Goal: Complete application form: Complete application form

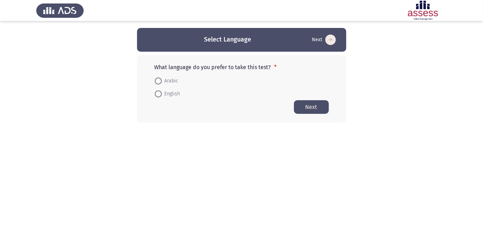
click at [150, 84] on mat-radio-button "Arabic" at bounding box center [166, 80] width 33 height 13
click at [158, 81] on span at bounding box center [158, 81] width 0 height 0
click at [158, 81] on input "Arabic" at bounding box center [158, 80] width 7 height 7
radio input "true"
click at [318, 107] on button "Next" at bounding box center [311, 107] width 35 height 14
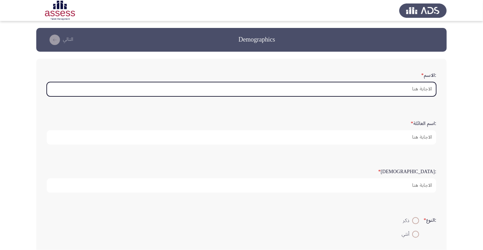
click at [425, 89] on input ":الاسم *" at bounding box center [241, 89] width 389 height 14
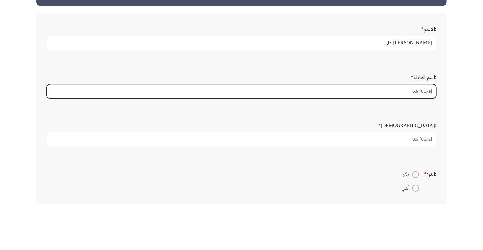
click at [420, 136] on input ":اسم العائلة *" at bounding box center [241, 137] width 389 height 14
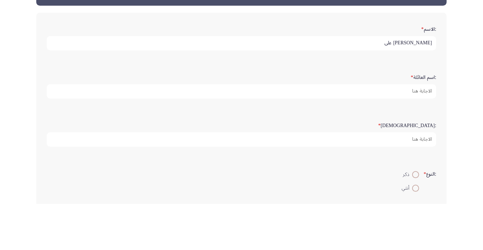
click at [383, 94] on input "وليد ابوالوفا على" at bounding box center [241, 89] width 389 height 14
click at [390, 90] on input "وليد ابوالوفا على" at bounding box center [241, 89] width 389 height 14
click at [407, 90] on input "وليد ابوالوفا على" at bounding box center [241, 89] width 389 height 14
click at [406, 89] on input "وليد ابوالوفا على" at bounding box center [241, 89] width 389 height 14
click at [389, 89] on input "وليد ابوالوفا على" at bounding box center [241, 89] width 389 height 14
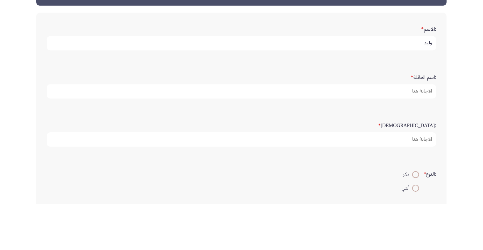
type input "وليد"
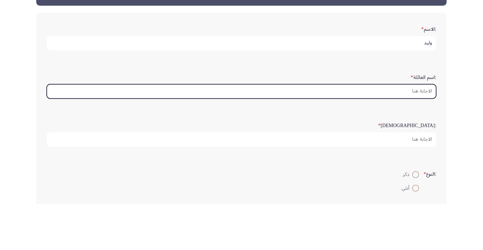
click at [427, 138] on input ":اسم العائلة *" at bounding box center [241, 137] width 389 height 14
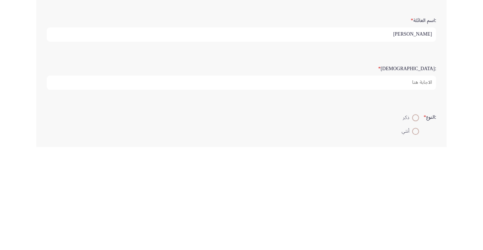
type input "ابوالوفا على"
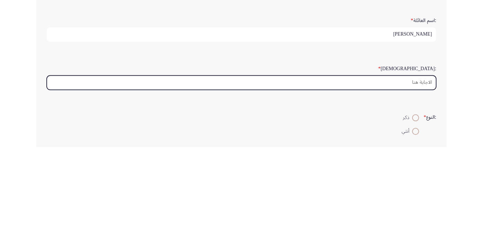
click at [419, 183] on input ":السن *" at bounding box center [241, 185] width 389 height 14
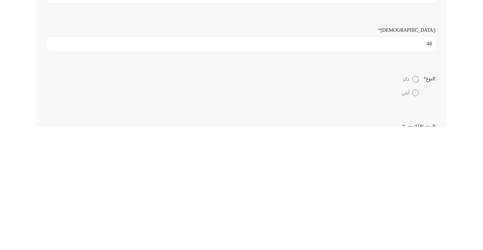
type input "48"
click at [416, 202] on span at bounding box center [416, 202] width 0 height 0
click at [415, 201] on input "ذكر" at bounding box center [415, 202] width 7 height 7
radio input "true"
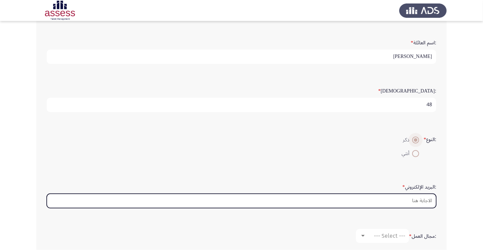
click at [420, 201] on input ":البريد الإلكتروني *" at bounding box center [241, 201] width 389 height 14
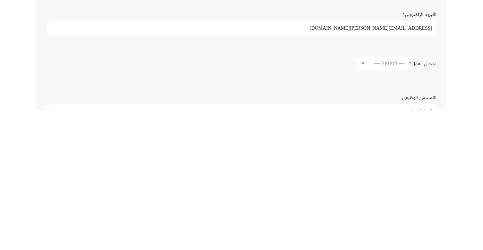
scroll to position [114, 0]
type input "Waled.Aboulwafa@ibnsina-pharma.com"
click at [388, 202] on span "--- Select ---" at bounding box center [389, 202] width 31 height 7
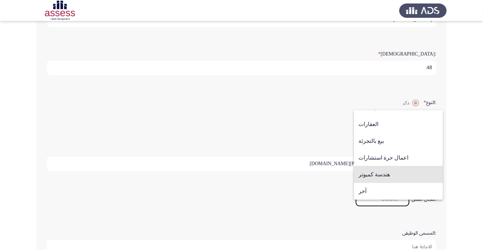
scroll to position [118, 0]
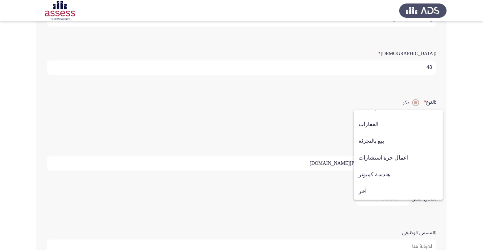
click at [405, 199] on span "آخر" at bounding box center [398, 191] width 80 height 17
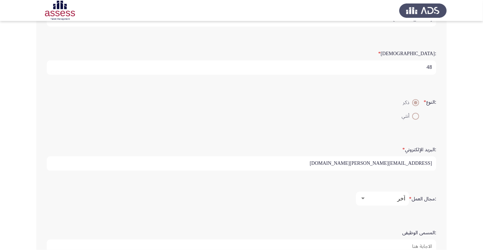
click at [402, 197] on span "آخر" at bounding box center [401, 198] width 8 height 7
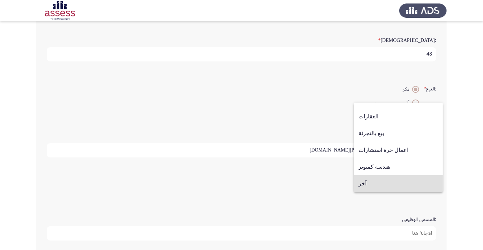
scroll to position [123, 0]
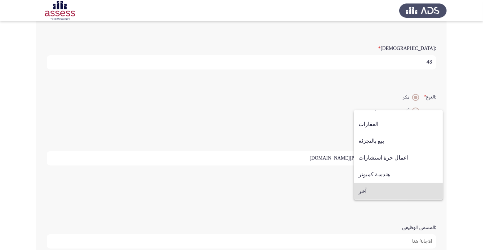
click at [409, 196] on span "آخر" at bounding box center [398, 191] width 80 height 17
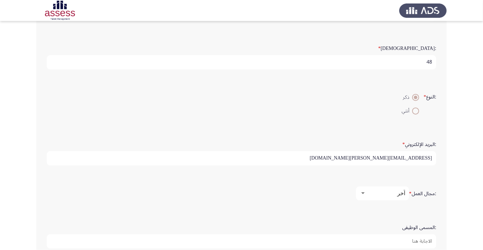
click at [422, 238] on input ":المسمى الوظيفى" at bounding box center [241, 241] width 389 height 14
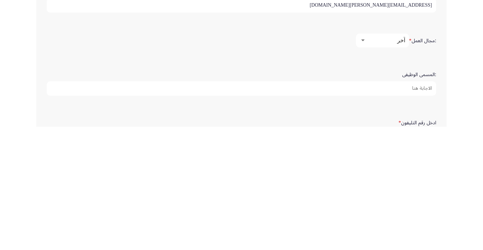
scroll to position [159, 0]
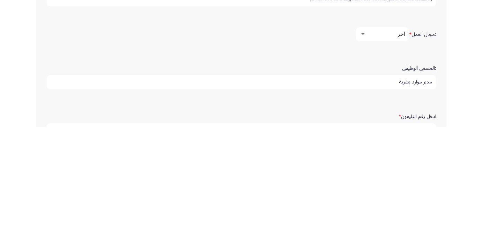
click at [422, 204] on input "مدير موارد بشرية" at bounding box center [241, 205] width 389 height 14
type input "مدير منطقة الموارد بشرية"
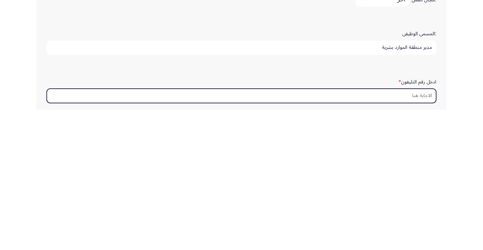
click at [425, 234] on input "ادخل رقم التليفون *" at bounding box center [241, 235] width 389 height 14
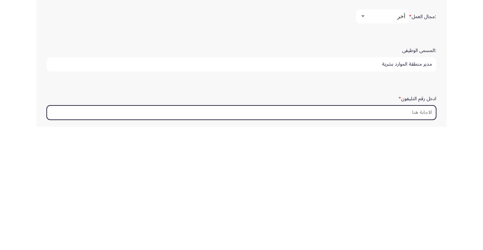
scroll to position [212, 0]
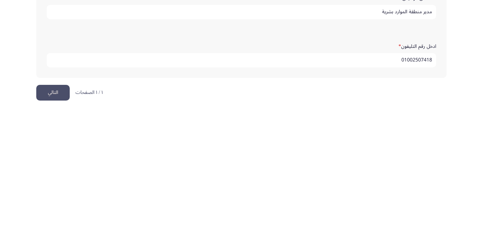
type input "01002507418"
click at [50, 235] on button "التالي" at bounding box center [52, 233] width 33 height 16
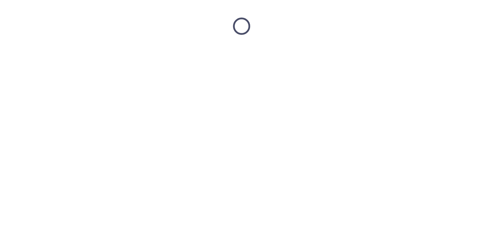
scroll to position [0, 0]
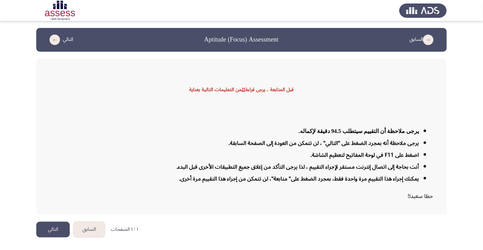
click at [56, 237] on button "التالي" at bounding box center [52, 229] width 33 height 16
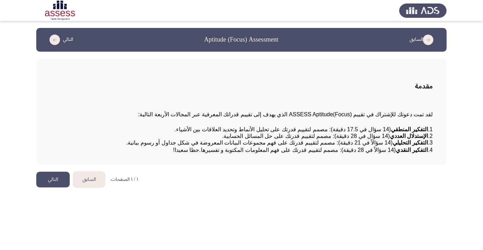
click at [483, 194] on html "السابق Aptitude (Focus) Assessment التالي مقدمة لقد تمت دعوتك للإشتراك في تقييم…" at bounding box center [241, 97] width 483 height 194
click at [321, 194] on html "السابق Aptitude (Focus) Assessment التالي مقدمة لقد تمت دعوتك للإشتراك في تقييم…" at bounding box center [241, 97] width 483 height 194
click at [52, 187] on button "التالي" at bounding box center [52, 180] width 33 height 16
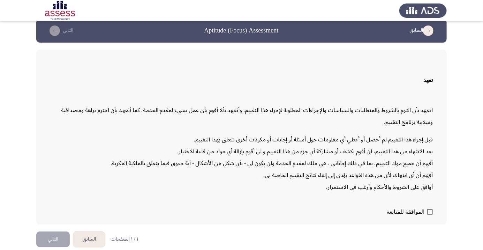
scroll to position [20, 0]
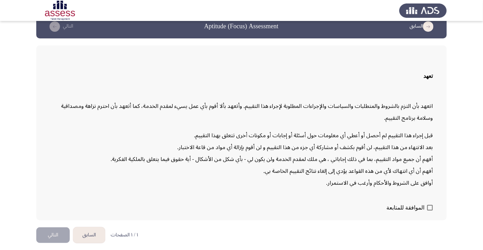
click at [429, 210] on span at bounding box center [430, 208] width 6 height 6
click at [430, 211] on input "الموافقة للمتابعة" at bounding box center [430, 210] width 0 height 0
checkbox input "true"
click at [58, 243] on button "التالي" at bounding box center [52, 235] width 33 height 16
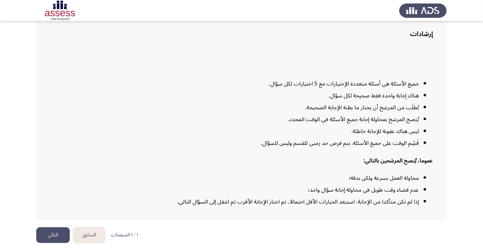
scroll to position [56, 0]
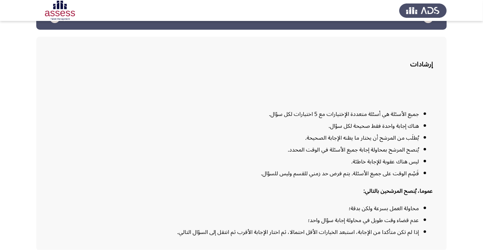
click at [408, 206] on div "جميع الأسئلة هي أسئلة متعددة الإختيارات مع 5 اختيارات لكل سؤال. هناك إجابة واحد…" at bounding box center [241, 162] width 382 height 162
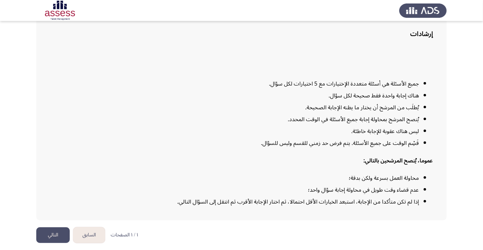
click at [56, 243] on button "التالي" at bounding box center [52, 235] width 33 height 16
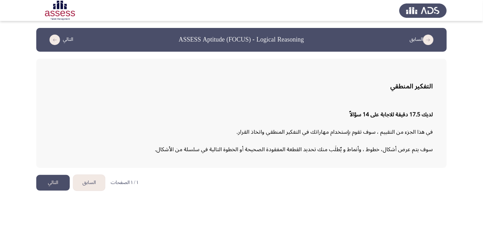
click at [50, 189] on button "التالي" at bounding box center [52, 183] width 33 height 16
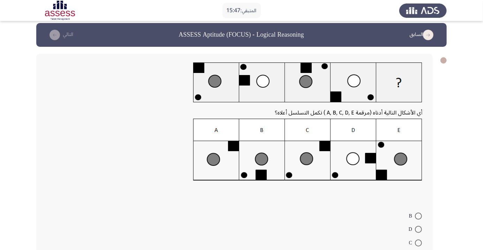
scroll to position [5, 0]
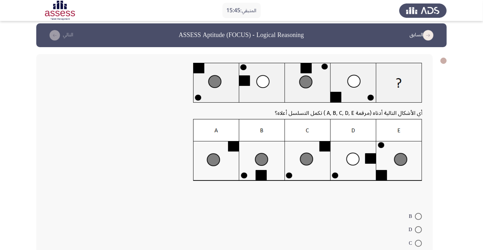
click at [320, 204] on div "أي الأشكال التالية أدناه (مرقمة A, B, C, D, E ) تكمل التسلسل أعلاه؟ B D C E A" at bounding box center [234, 169] width 396 height 231
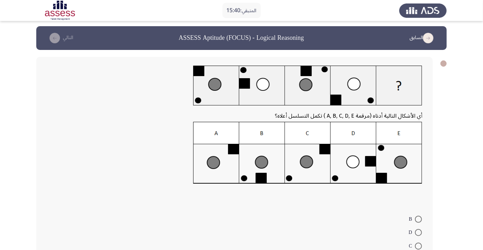
scroll to position [0, 0]
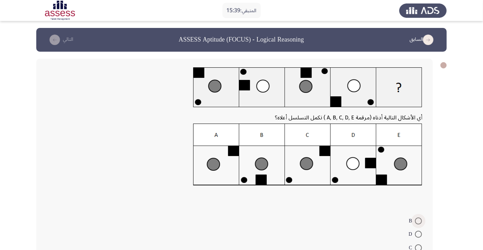
click at [419, 223] on span at bounding box center [418, 220] width 7 height 7
click at [419, 223] on input "B" at bounding box center [418, 220] width 7 height 7
radio input "true"
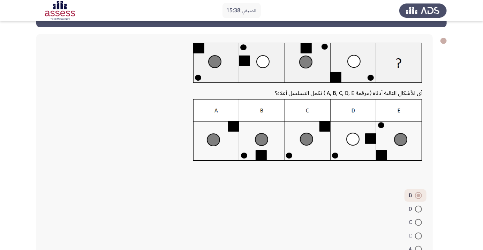
scroll to position [40, 0]
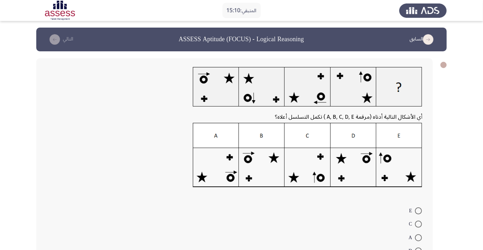
scroll to position [0, 0]
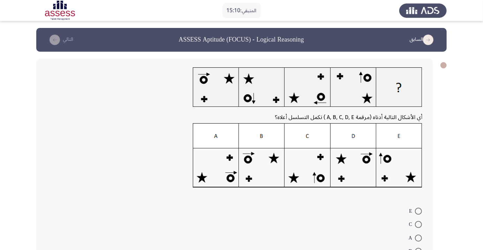
click at [450, 173] on app-assessment-container "المتبقي: 15:10 السابق ASSESS Aptitude (FOCUS) - Logical Reasoning التالي أي الأ…" at bounding box center [241, 157] width 483 height 259
click at [415, 210] on span at bounding box center [418, 210] width 7 height 7
click at [415, 210] on input "E" at bounding box center [418, 210] width 7 height 7
radio input "true"
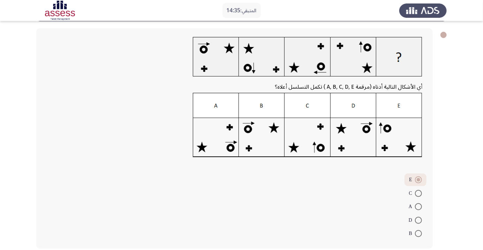
scroll to position [38, 0]
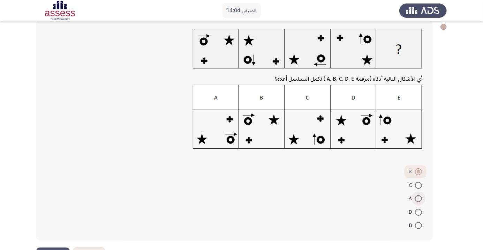
click at [418, 198] on span at bounding box center [418, 198] width 7 height 7
click at [418, 198] on input "A" at bounding box center [418, 198] width 7 height 7
radio input "true"
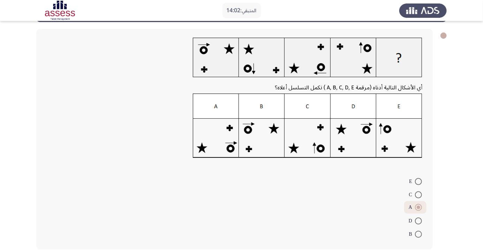
scroll to position [30, 0]
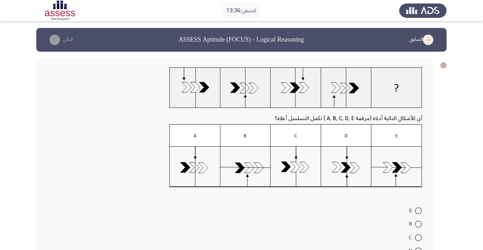
click at [407, 81] on img at bounding box center [295, 87] width 253 height 41
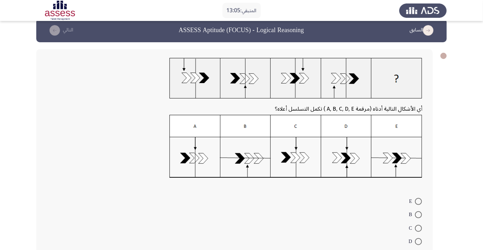
scroll to position [13, 0]
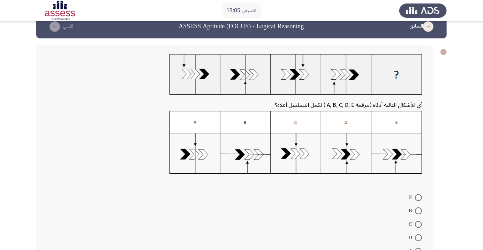
click at [418, 224] on span at bounding box center [418, 224] width 7 height 7
click at [418, 224] on input "C" at bounding box center [418, 224] width 7 height 7
radio input "true"
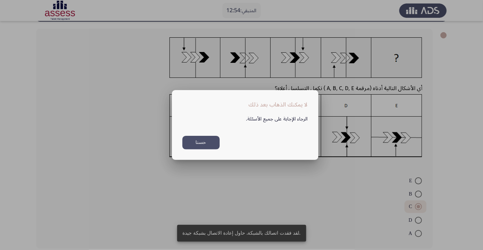
click at [202, 149] on button "حسنا" at bounding box center [200, 143] width 37 height 14
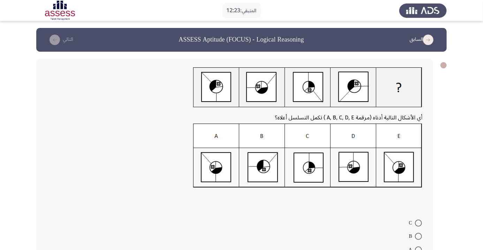
click at [408, 171] on img at bounding box center [307, 155] width 229 height 64
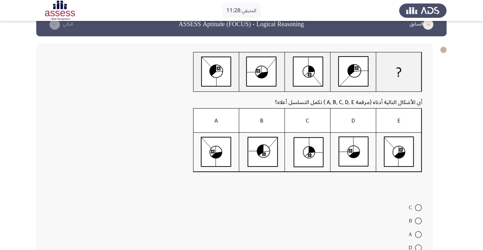
scroll to position [32, 0]
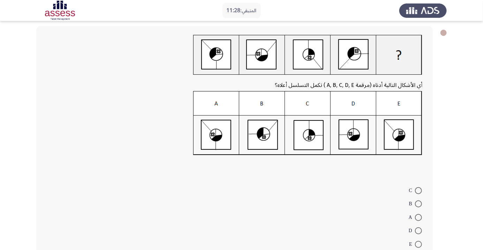
click at [418, 217] on span at bounding box center [418, 217] width 7 height 7
click at [418, 217] on input "A" at bounding box center [418, 217] width 7 height 7
radio input "true"
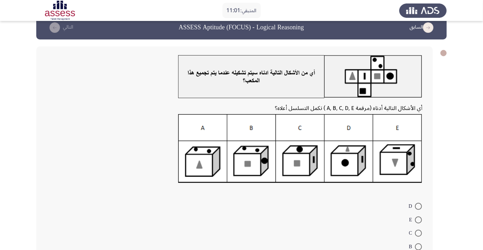
scroll to position [13, 0]
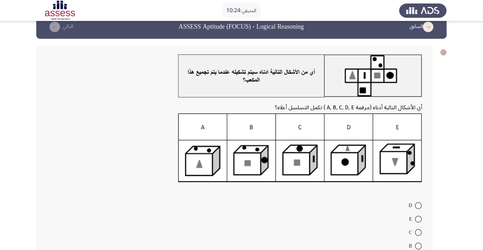
click at [418, 245] on span at bounding box center [418, 245] width 7 height 7
click at [418, 245] on input "B" at bounding box center [418, 245] width 7 height 7
radio input "true"
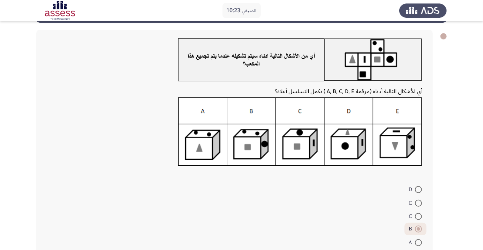
scroll to position [38, 0]
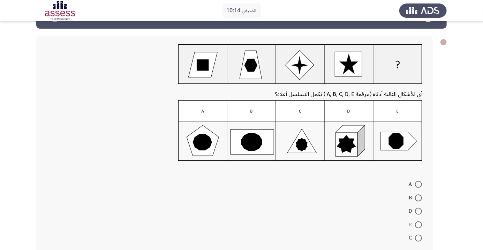
scroll to position [22, 0]
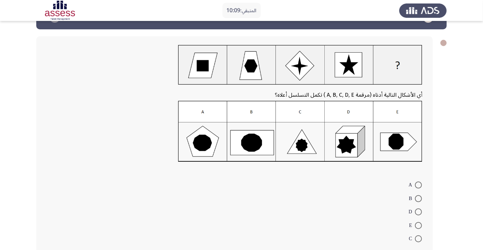
click at [447, 153] on app-assessment-container "المتبقي: 10:09 السابق ASSESS Aptitude (FOCUS) - Logical Reasoning التالي أي الأ…" at bounding box center [241, 133] width 483 height 255
click at [375, 203] on form "A B D E C" at bounding box center [235, 211] width 376 height 67
click at [335, 145] on img at bounding box center [300, 131] width 244 height 61
click at [340, 63] on img at bounding box center [300, 65] width 244 height 40
click at [349, 54] on img at bounding box center [300, 65] width 244 height 40
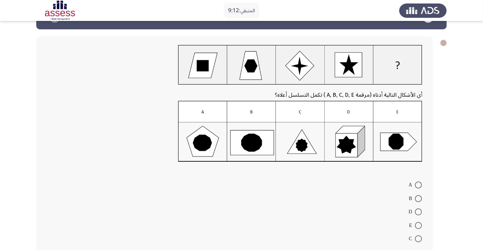
click at [358, 62] on img at bounding box center [300, 65] width 244 height 40
click at [355, 75] on img at bounding box center [300, 65] width 244 height 40
click at [353, 76] on img at bounding box center [300, 65] width 244 height 40
click at [341, 78] on img at bounding box center [300, 65] width 244 height 40
click at [336, 139] on img at bounding box center [300, 131] width 244 height 61
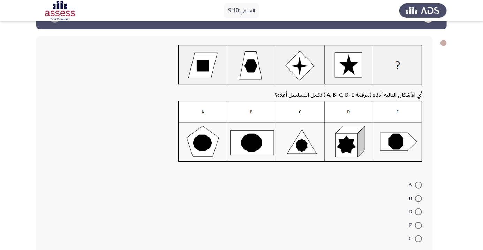
click at [344, 133] on img at bounding box center [300, 131] width 244 height 61
click at [344, 134] on img at bounding box center [300, 131] width 244 height 61
click at [351, 137] on img at bounding box center [300, 131] width 244 height 61
click at [357, 148] on img at bounding box center [300, 131] width 244 height 61
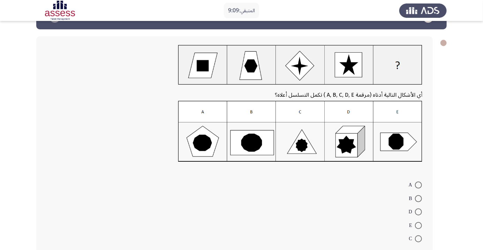
click at [351, 154] on img at bounding box center [300, 131] width 244 height 61
click at [342, 154] on img at bounding box center [300, 131] width 244 height 61
click at [262, 139] on img at bounding box center [300, 131] width 244 height 61
click at [264, 146] on img at bounding box center [300, 131] width 244 height 61
click at [262, 148] on img at bounding box center [300, 131] width 244 height 61
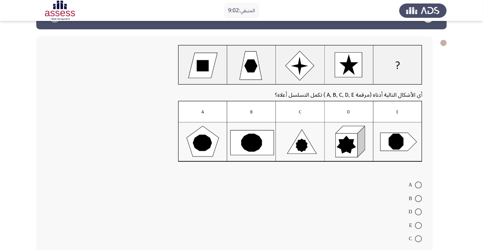
click at [259, 152] on img at bounding box center [300, 131] width 244 height 61
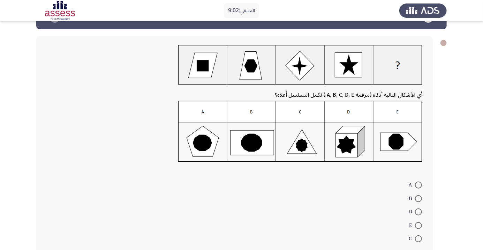
click at [259, 152] on img at bounding box center [300, 131] width 244 height 61
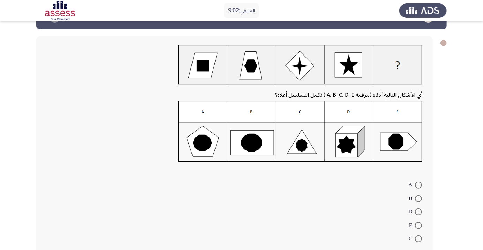
click at [259, 152] on img at bounding box center [300, 131] width 244 height 61
click at [258, 152] on img at bounding box center [300, 131] width 244 height 61
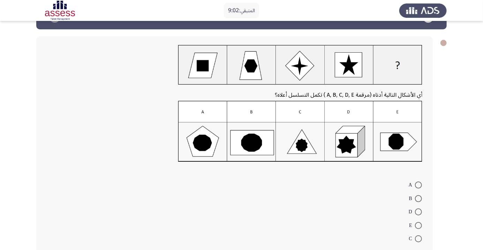
click at [258, 152] on img at bounding box center [300, 131] width 244 height 61
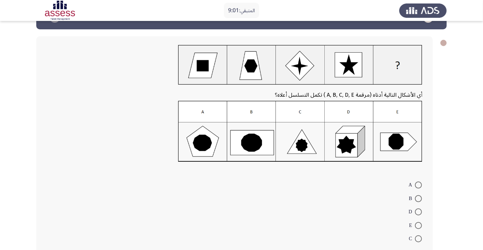
click at [258, 152] on img at bounding box center [300, 131] width 244 height 61
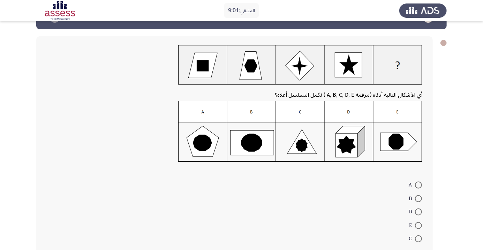
click at [258, 152] on img at bounding box center [300, 131] width 244 height 61
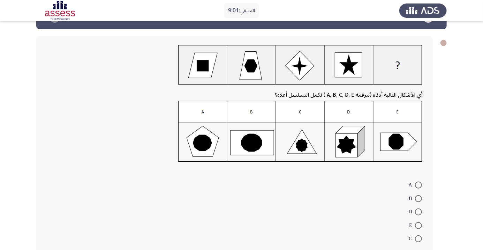
click at [258, 152] on img at bounding box center [300, 131] width 244 height 61
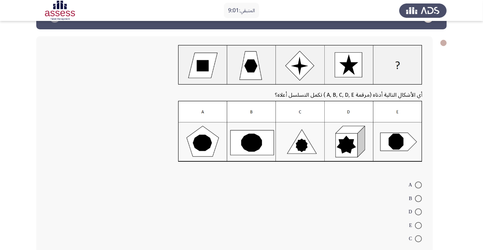
click at [258, 152] on img at bounding box center [300, 131] width 244 height 61
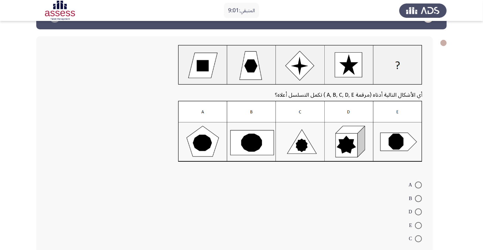
click at [257, 152] on img at bounding box center [300, 131] width 244 height 61
click at [418, 198] on span at bounding box center [418, 198] width 7 height 7
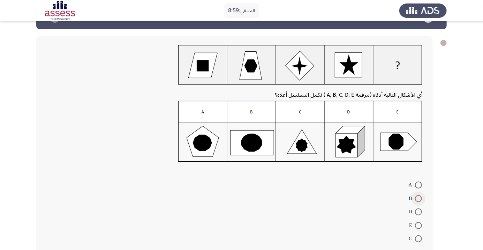
click at [418, 198] on input "B" at bounding box center [418, 198] width 7 height 7
radio input "true"
click at [342, 53] on img at bounding box center [300, 65] width 244 height 40
click at [358, 60] on img at bounding box center [300, 65] width 244 height 40
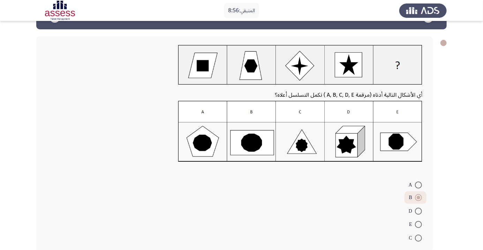
click at [356, 61] on img at bounding box center [300, 65] width 244 height 40
click at [359, 70] on img at bounding box center [300, 65] width 244 height 40
click at [364, 70] on img at bounding box center [300, 65] width 244 height 40
click at [352, 78] on img at bounding box center [300, 65] width 244 height 40
click at [349, 80] on img at bounding box center [300, 65] width 244 height 40
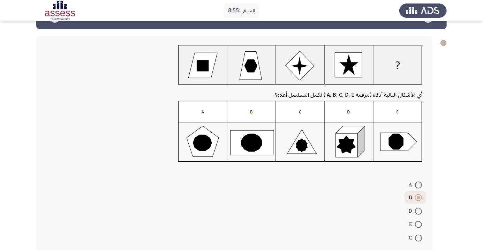
click at [342, 74] on img at bounding box center [300, 65] width 244 height 40
click at [343, 63] on img at bounding box center [300, 65] width 244 height 40
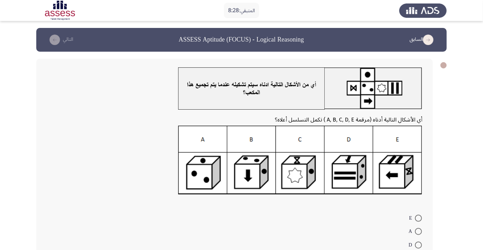
click at [429, 148] on div "أي الأشكال التالية أدناه (مرقمة A, B, C, D, E ) تكمل التسلسل أعلاه؟ E A D C B" at bounding box center [234, 173] width 396 height 228
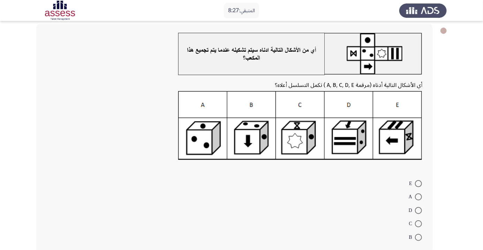
scroll to position [38, 0]
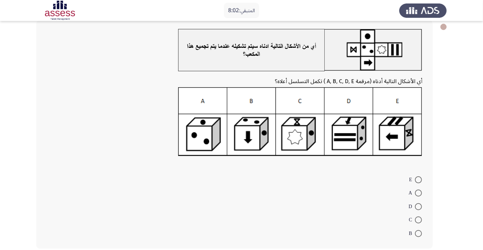
click at [387, 64] on img at bounding box center [300, 50] width 244 height 42
click at [414, 67] on img at bounding box center [300, 50] width 244 height 42
click at [411, 142] on img at bounding box center [300, 121] width 244 height 69
click at [414, 138] on img at bounding box center [300, 121] width 244 height 69
click at [406, 139] on img at bounding box center [300, 121] width 244 height 69
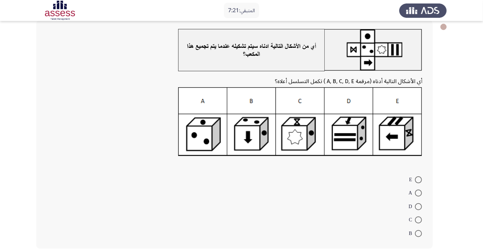
click at [409, 135] on img at bounding box center [300, 121] width 244 height 69
click at [371, 37] on img at bounding box center [300, 50] width 244 height 42
click at [319, 148] on img at bounding box center [300, 121] width 244 height 69
click at [324, 143] on img at bounding box center [300, 121] width 244 height 69
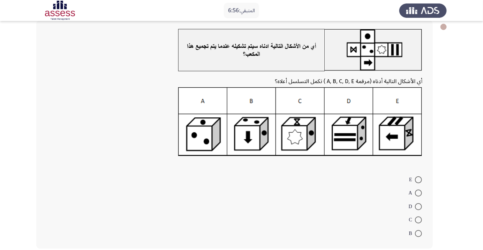
click at [418, 179] on span at bounding box center [418, 179] width 7 height 7
click at [418, 179] on input "E" at bounding box center [418, 179] width 7 height 7
radio input "true"
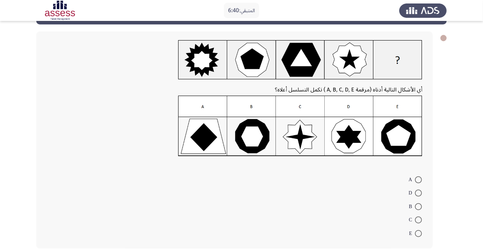
scroll to position [33, 0]
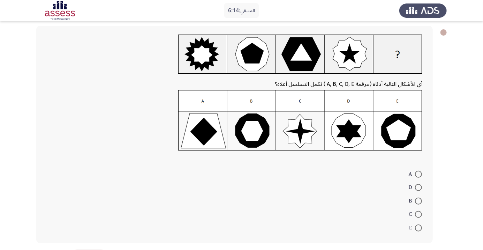
click at [250, 153] on div at bounding box center [235, 122] width 376 height 65
click at [418, 200] on span at bounding box center [418, 200] width 7 height 7
click at [418, 200] on input "B" at bounding box center [418, 200] width 7 height 7
radio input "true"
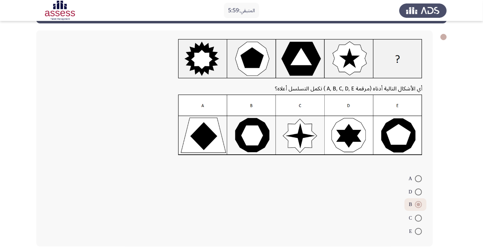
scroll to position [26, 0]
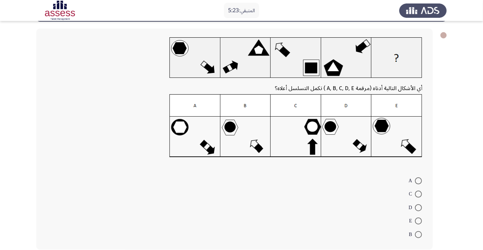
scroll to position [33, 0]
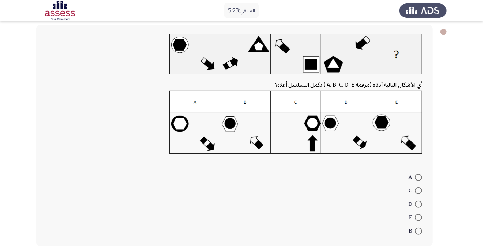
click at [191, 168] on div "أي الأشكال التالية أدناه (مرقمة A, B, C, D, E ) تكمل التسلسل أعلاه؟ A C D E B" at bounding box center [234, 135] width 396 height 221
click at [417, 205] on span at bounding box center [418, 203] width 7 height 7
click at [417, 205] on input "D" at bounding box center [418, 203] width 7 height 7
radio input "true"
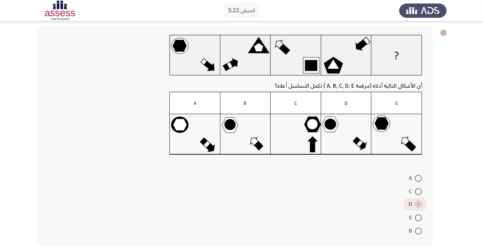
scroll to position [30, 0]
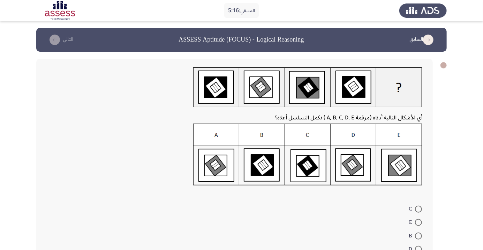
click at [335, 234] on form "C E B D A" at bounding box center [235, 235] width 376 height 67
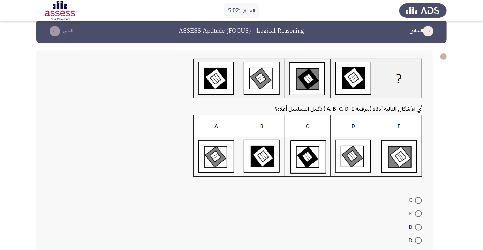
scroll to position [9, 0]
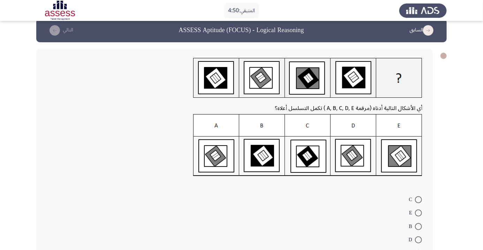
click at [418, 239] on span at bounding box center [418, 239] width 7 height 7
click at [418, 239] on input "D" at bounding box center [418, 239] width 7 height 7
radio input "true"
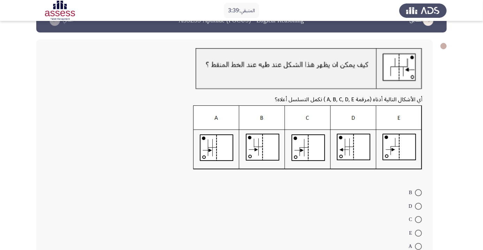
scroll to position [32, 0]
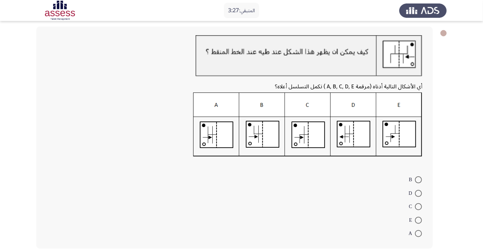
click at [311, 172] on div "أي الأشكال التالية أدناه (مرقمة A, B, C, D, E ) تكمل التسلسل أعلاه؟ B D C E A" at bounding box center [234, 137] width 396 height 222
click at [271, 177] on form "B D C E A" at bounding box center [235, 206] width 376 height 67
click at [222, 179] on form "B D C E A" at bounding box center [235, 206] width 376 height 67
click at [418, 220] on span at bounding box center [418, 220] width 7 height 7
click at [418, 220] on input "E" at bounding box center [418, 220] width 7 height 7
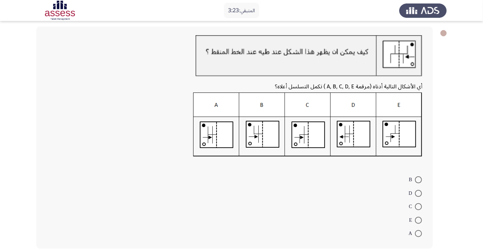
radio input "true"
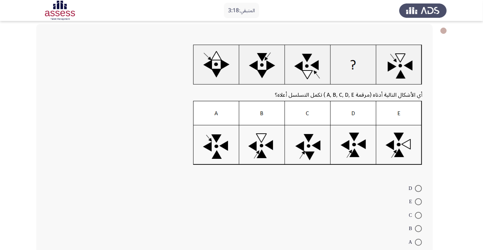
scroll to position [43, 0]
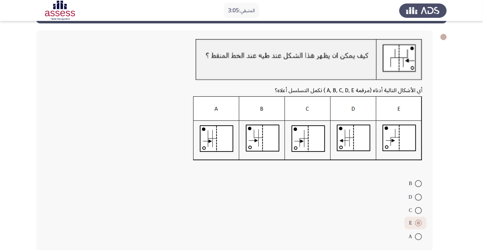
scroll to position [31, 0]
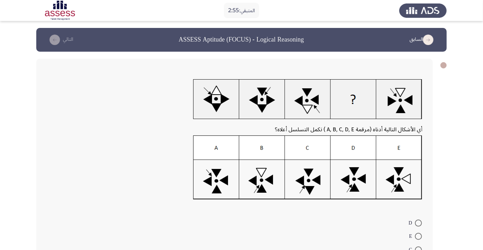
click at [353, 235] on form "D E C B A" at bounding box center [235, 248] width 376 height 67
click at [251, 113] on img at bounding box center [307, 99] width 229 height 40
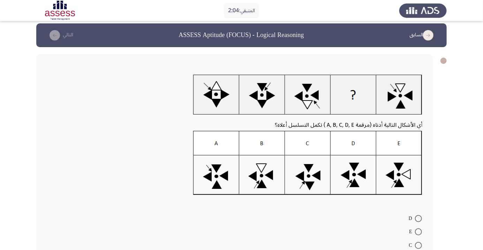
scroll to position [4, 0]
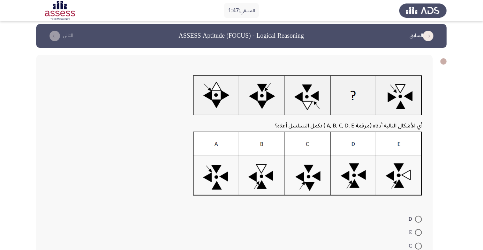
click at [358, 170] on img at bounding box center [307, 163] width 229 height 64
click at [418, 219] on span at bounding box center [418, 218] width 7 height 7
click at [418, 219] on input "D" at bounding box center [418, 218] width 7 height 7
radio input "true"
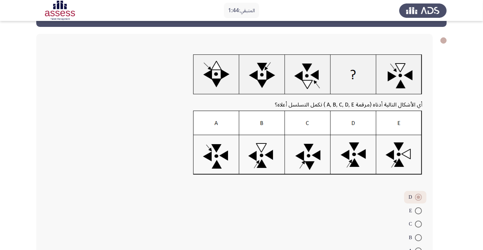
scroll to position [42, 0]
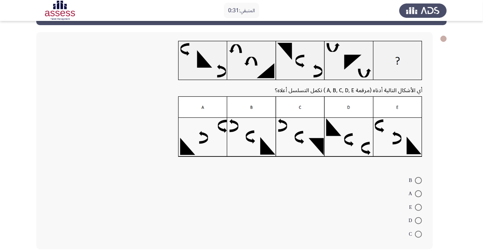
scroll to position [27, 0]
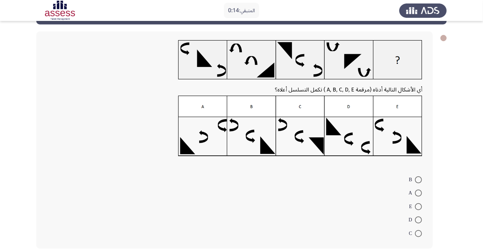
click at [418, 206] on span at bounding box center [418, 206] width 7 height 7
click at [418, 206] on input "E" at bounding box center [418, 206] width 7 height 7
radio input "true"
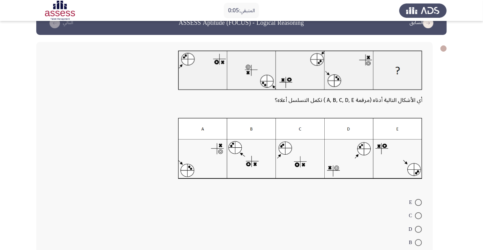
scroll to position [39, 0]
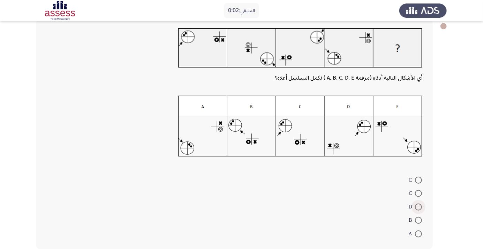
click at [415, 209] on span at bounding box center [418, 206] width 7 height 7
click at [415, 209] on input "D" at bounding box center [418, 206] width 7 height 7
radio input "true"
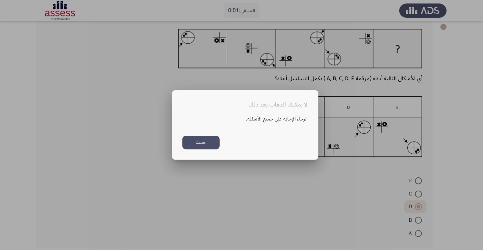
scroll to position [0, 0]
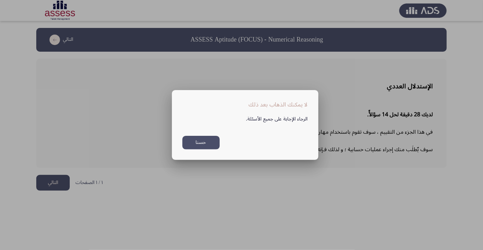
click at [205, 149] on button "حسنا" at bounding box center [200, 143] width 37 height 14
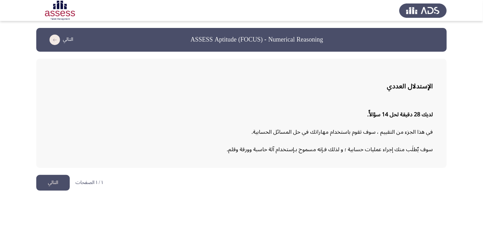
click at [53, 184] on button "التالي" at bounding box center [52, 183] width 33 height 16
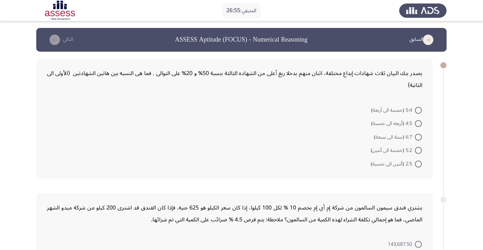
click at [418, 150] on span at bounding box center [418, 150] width 7 height 7
click at [418, 150] on input "5:2 (خمسة الى أثنين)" at bounding box center [418, 150] width 7 height 7
radio input "true"
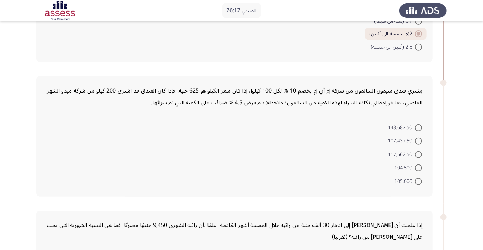
scroll to position [98, 0]
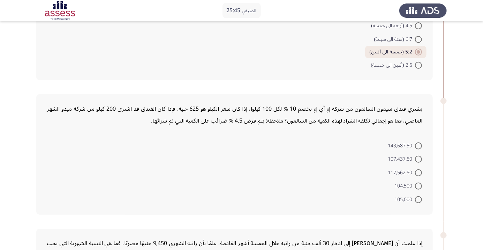
click at [148, 166] on form "143,687.50 107,437.50 117,562.50 104,500 105,000" at bounding box center [235, 171] width 376 height 67
click at [424, 151] on mat-radio-button "143,687.50" at bounding box center [404, 145] width 43 height 14
click at [418, 158] on span at bounding box center [418, 159] width 7 height 7
click at [418, 158] on input "107,437.50" at bounding box center [418, 159] width 7 height 7
radio input "true"
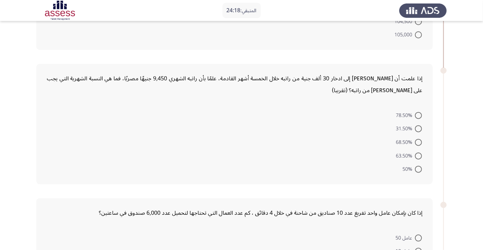
scroll to position [267, 0]
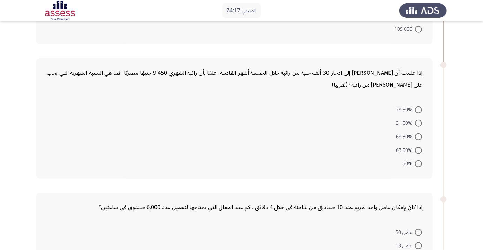
click at [418, 149] on span at bounding box center [418, 150] width 7 height 7
click at [418, 149] on input "63.50%" at bounding box center [418, 150] width 7 height 7
radio input "true"
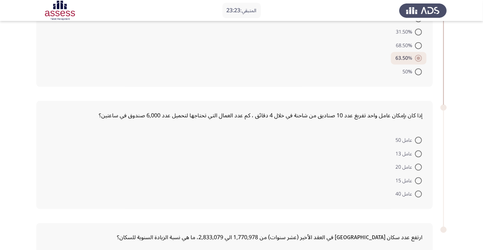
scroll to position [353, 0]
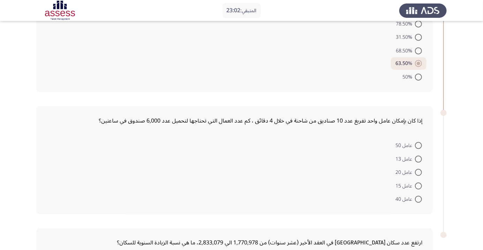
click at [418, 171] on span at bounding box center [418, 172] width 7 height 7
click at [418, 171] on input "عامل 20" at bounding box center [418, 172] width 7 height 7
radio input "true"
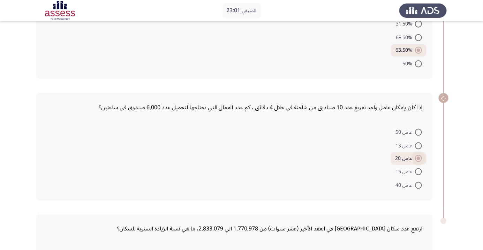
scroll to position [439, 0]
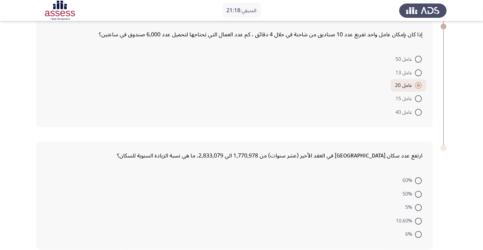
click at [418, 220] on span at bounding box center [418, 221] width 7 height 7
click at [418, 220] on input "10.60%" at bounding box center [418, 221] width 7 height 7
radio input "true"
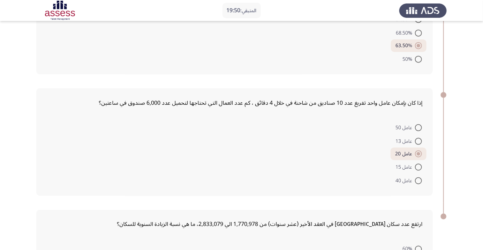
scroll to position [438, 0]
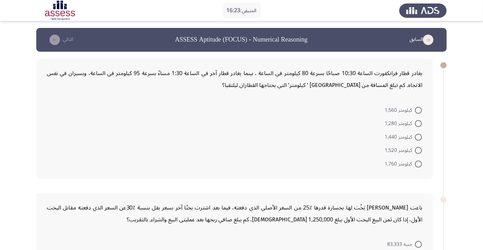
click at [159, 120] on form "كيلومتر 1,560 كيلومتر 1,280 كيلومتر 1,440 كيلومتر 1,520 كيلومتر 1,760" at bounding box center [235, 136] width 376 height 67
click at [235, 104] on form "كيلومتر 1,560 كيلومتر 1,280 كيلومتر 1,440 كيلومتر 1,520 كيلومتر 1,760" at bounding box center [235, 136] width 376 height 67
click at [124, 140] on form "كيلومتر 1,560 كيلومتر 1,280 كيلومتر 1,440 كيلومتر 1,520 كيلومتر 1,760" at bounding box center [235, 136] width 376 height 67
click at [357, 153] on form "كيلومتر 1,560 كيلومتر 1,280 كيلومتر 1,440 كيلومتر 1,520 كيلومتر 1,760" at bounding box center [235, 136] width 376 height 67
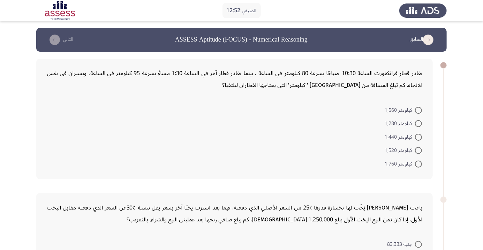
click at [418, 109] on span at bounding box center [418, 110] width 7 height 7
click at [418, 109] on input "كيلومتر 1,560" at bounding box center [418, 110] width 7 height 7
radio input "true"
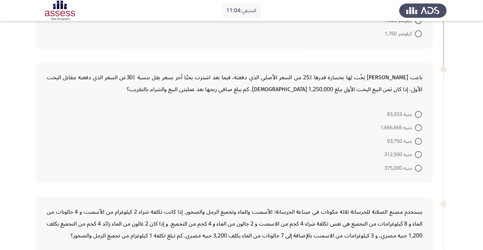
scroll to position [137, 0]
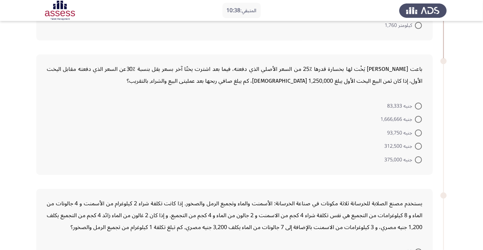
click at [245, 128] on form "جنيه 83,333 جنيه 1,666,666 جنيه 93,750 جنيه 312,500 جنيه 375,000" at bounding box center [235, 132] width 376 height 67
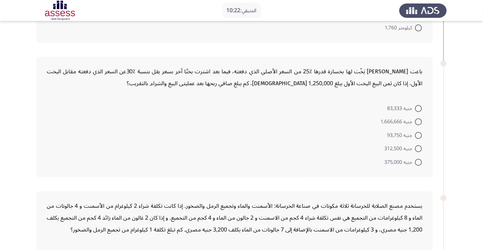
scroll to position [135, 0]
click at [418, 161] on span at bounding box center [418, 162] width 7 height 7
click at [418, 161] on input "جنيه 375,000" at bounding box center [418, 162] width 7 height 7
radio input "true"
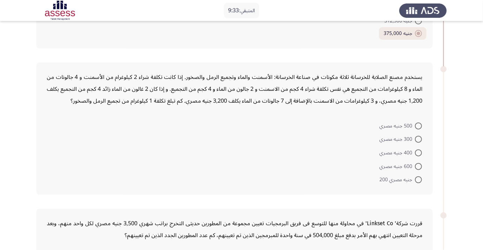
scroll to position [266, 0]
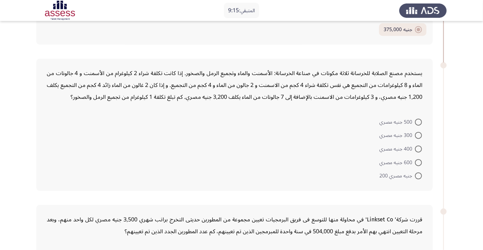
click at [418, 121] on span at bounding box center [418, 122] width 7 height 7
click at [418, 121] on input "500 جنيه مصري" at bounding box center [418, 122] width 7 height 7
radio input "true"
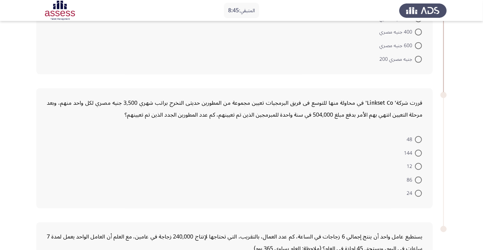
scroll to position [383, 0]
click at [418, 164] on span at bounding box center [418, 165] width 7 height 7
click at [418, 164] on input "12" at bounding box center [418, 165] width 7 height 7
radio input "true"
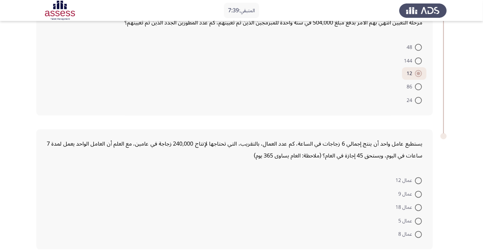
scroll to position [474, 0]
click at [418, 196] on span at bounding box center [418, 194] width 7 height 7
click at [418, 196] on input "عمال 9" at bounding box center [418, 194] width 7 height 7
radio input "true"
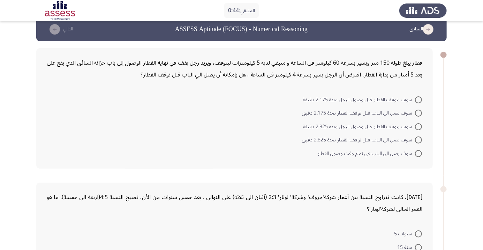
scroll to position [10, 0]
click at [418, 153] on span at bounding box center [418, 153] width 7 height 7
click at [418, 153] on input "سوف يصل الى الباب في تمام وقت وصول القطار" at bounding box center [418, 153] width 7 height 7
radio input "true"
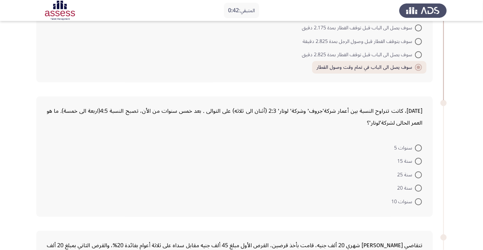
scroll to position [96, 0]
click at [422, 163] on span at bounding box center [418, 160] width 7 height 7
click at [422, 163] on input "سنة 15" at bounding box center [418, 160] width 7 height 7
radio input "true"
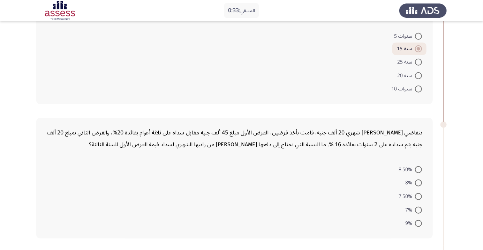
scroll to position [208, 0]
click at [418, 221] on span at bounding box center [418, 222] width 7 height 7
click at [418, 221] on input "9%" at bounding box center [418, 222] width 7 height 7
radio input "true"
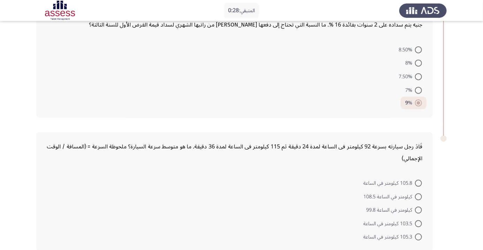
scroll to position [329, 0]
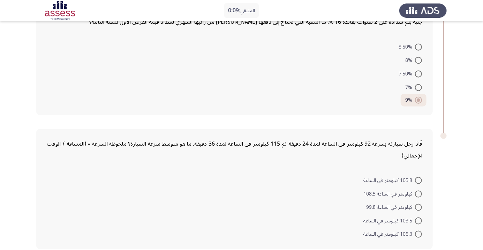
click at [418, 179] on span at bounding box center [418, 180] width 7 height 7
click at [418, 179] on input "105.8 كيلومتر في الساعة" at bounding box center [418, 180] width 7 height 7
radio input "true"
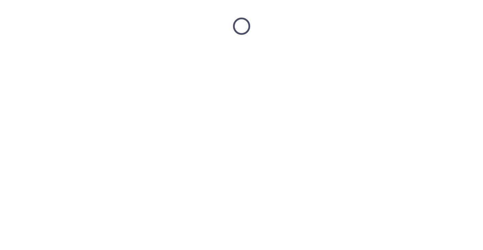
scroll to position [0, 0]
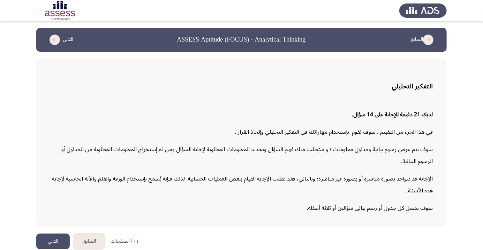
click at [452, 197] on app-assessment-container "السابق ASSESS Aptitude (FOCUS) - Analytical Thinking التالي التفكير التحليلي لد…" at bounding box center [241, 127] width 483 height 198
click at [449, 201] on app-assessment-container "السابق ASSESS Aptitude (FOCUS) - Analytical Thinking التالي التفكير التحليلي لد…" at bounding box center [241, 127] width 483 height 198
click at [441, 226] on div "التفكير التحليلي لديك 21 دقيقة للإجابة على 14 سؤال. في هذا الجزء من التقييم ، س…" at bounding box center [241, 143] width 410 height 168
click at [439, 226] on div "التفكير التحليلي لديك 21 دقيقة للإجابة على 14 سؤال. في هذا الجزء من التقييم ، س…" at bounding box center [241, 143] width 410 height 168
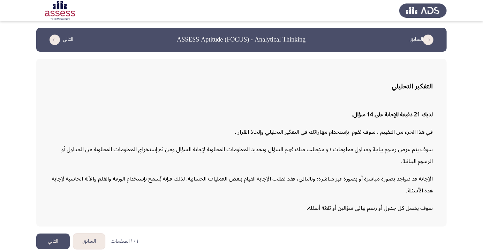
click at [439, 226] on div "التفكير التحليلي لديك 21 دقيقة للإجابة على 14 سؤال. في هذا الجزء من التقييم ، س…" at bounding box center [241, 143] width 410 height 168
click at [433, 226] on div "التفكير التحليلي لديك 21 دقيقة للإجابة على 14 سؤال. في هذا الجزء من التقييم ، س…" at bounding box center [241, 143] width 410 height 168
click at [55, 249] on button "التالي" at bounding box center [52, 241] width 33 height 16
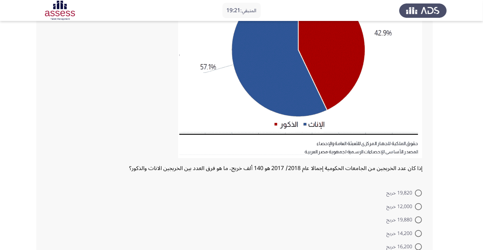
scroll to position [100, 0]
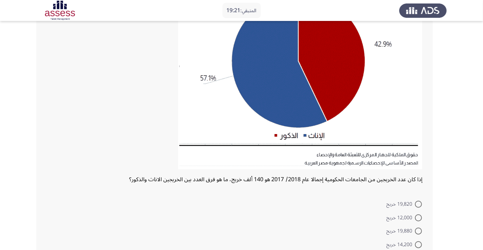
click at [418, 230] on span at bounding box center [418, 230] width 7 height 7
click at [418, 230] on input "19,880 خريج" at bounding box center [418, 230] width 7 height 7
radio input "true"
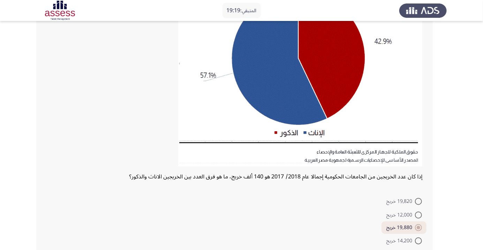
scroll to position [124, 0]
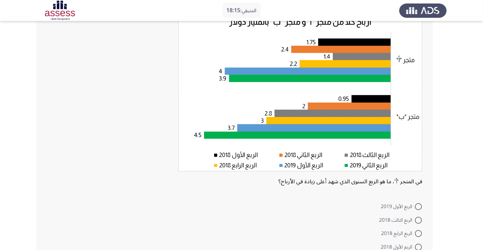
scroll to position [72, 0]
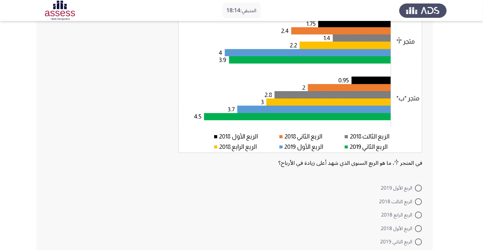
click at [418, 188] on span at bounding box center [418, 187] width 7 height 7
click at [418, 188] on input "الربع الأول 2019" at bounding box center [418, 187] width 7 height 7
radio input "true"
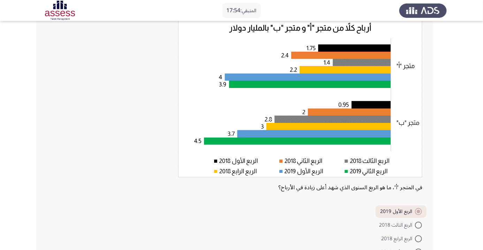
scroll to position [79, 0]
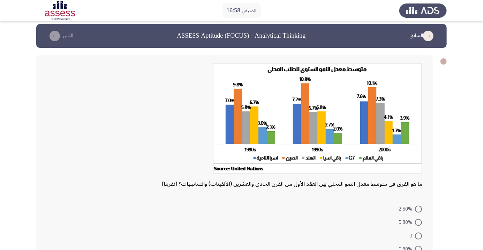
scroll to position [5, 0]
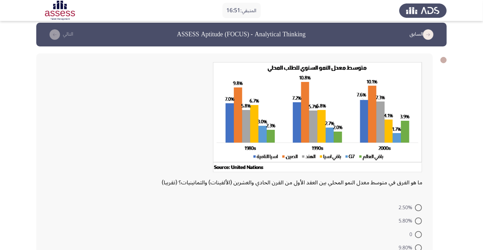
click at [352, 210] on form "2.50% 5.80% 0 9.80% 9.70%" at bounding box center [235, 233] width 376 height 67
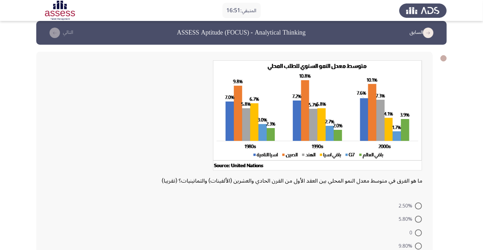
click at [353, 208] on form "2.50% 5.80% 0 9.80% 9.70%" at bounding box center [235, 231] width 376 height 67
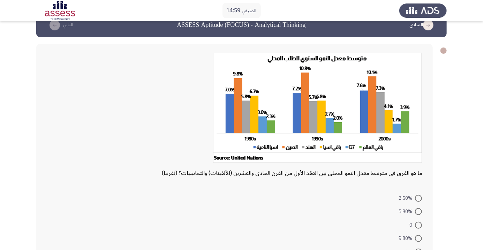
scroll to position [17, 0]
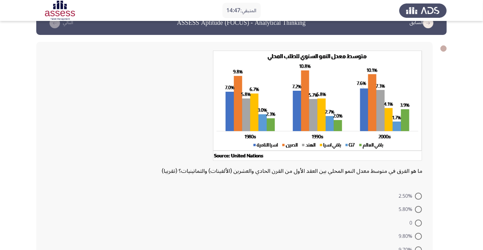
click at [415, 220] on span at bounding box center [418, 222] width 7 height 7
click at [415, 220] on input "0" at bounding box center [418, 222] width 7 height 7
radio input "true"
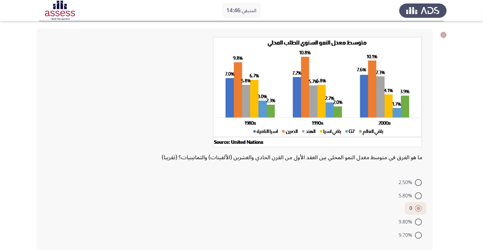
scroll to position [32, 0]
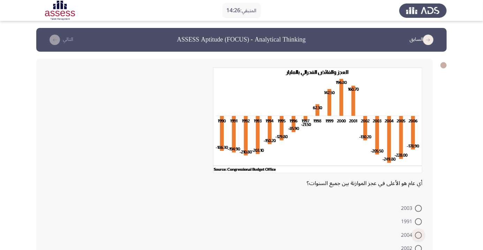
click at [420, 235] on span at bounding box center [418, 235] width 7 height 7
click at [420, 235] on input "2004" at bounding box center [418, 235] width 7 height 7
radio input "true"
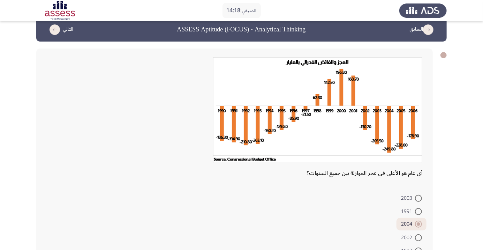
scroll to position [28, 0]
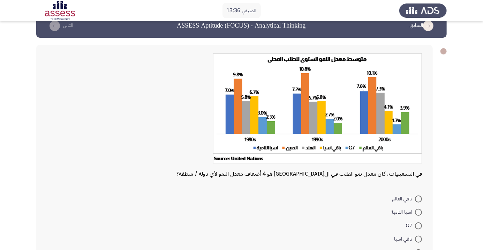
scroll to position [25, 0]
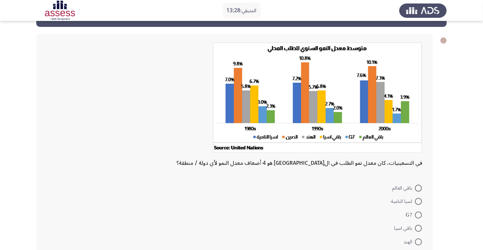
click at [421, 214] on span at bounding box center [418, 214] width 7 height 7
click at [421, 214] on input "G7" at bounding box center [418, 214] width 7 height 7
radio input "true"
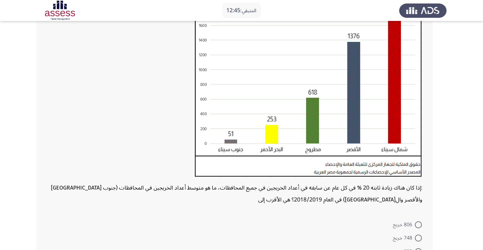
scroll to position [83, 0]
click at [441, 187] on div ": إذا كان هناك زيادة ثابته 20 % في كل عام عن سابقه في أعداد الخريجين في جميع ال…" at bounding box center [241, 135] width 410 height 332
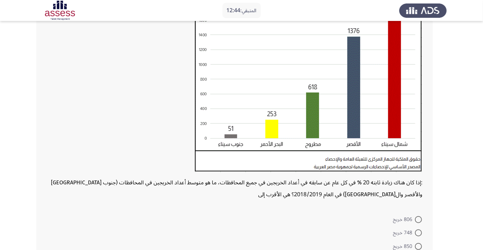
scroll to position [110, 0]
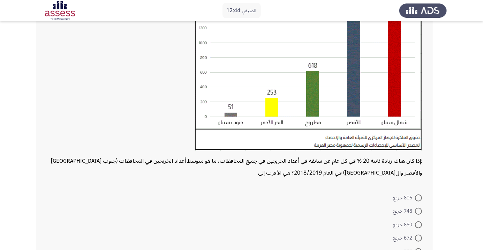
click at [441, 185] on div ": إذا كان هناك زيادة ثابته 20 % في كل عام عن سابقه في أعداد الخريجين في جميع ال…" at bounding box center [241, 108] width 410 height 332
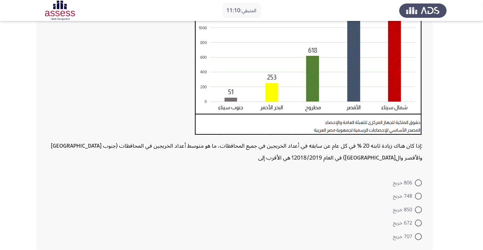
scroll to position [127, 0]
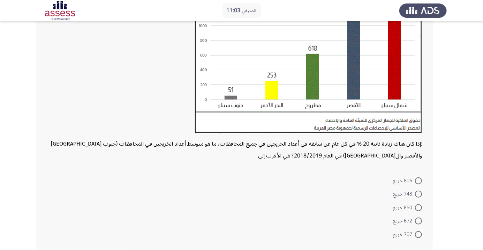
click at [419, 228] on mat-radio-button "707 خريج" at bounding box center [407, 234] width 38 height 14
click at [420, 219] on span at bounding box center [418, 220] width 7 height 7
click at [420, 219] on input "672 خريج" at bounding box center [418, 220] width 7 height 7
radio input "true"
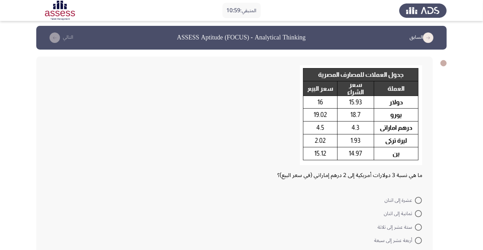
scroll to position [22, 0]
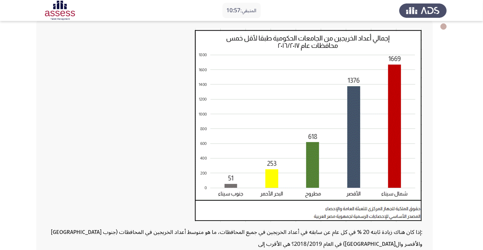
scroll to position [127, 0]
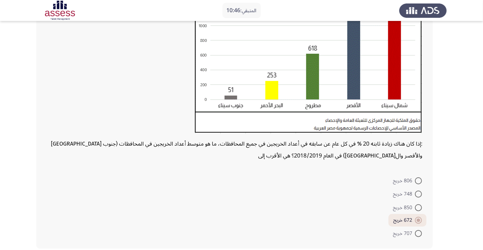
click at [416, 180] on span at bounding box center [418, 180] width 7 height 7
click at [416, 180] on input "806 خريج" at bounding box center [418, 180] width 7 height 7
radio input "true"
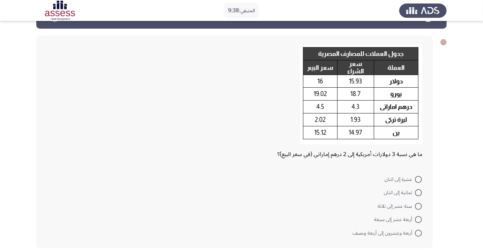
scroll to position [21, 0]
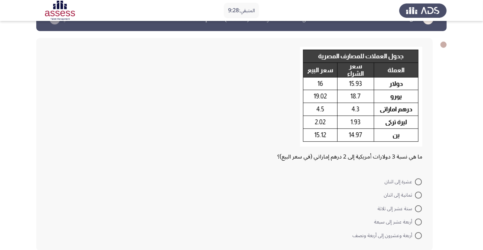
click at [291, 225] on form "عشرة إلى اثنان ثمانية إلى اثنان ستة عشر إلى ثلاثة أربعة عشر إلى سبعة أربعة وعشر…" at bounding box center [235, 207] width 376 height 67
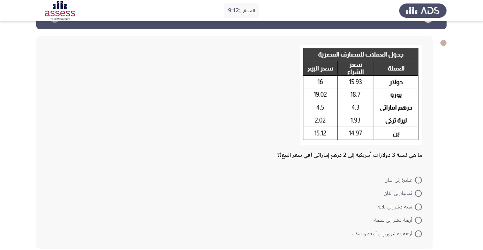
scroll to position [22, 0]
click at [421, 233] on span at bounding box center [418, 233] width 7 height 7
click at [421, 233] on input "أربعة وعشرون إلى أربعة ونصف" at bounding box center [418, 233] width 7 height 7
radio input "true"
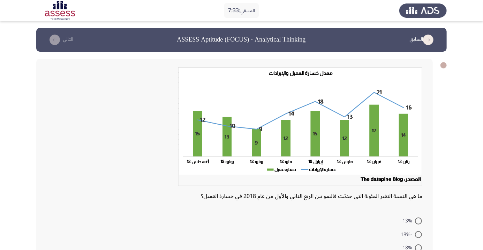
scroll to position [11, 0]
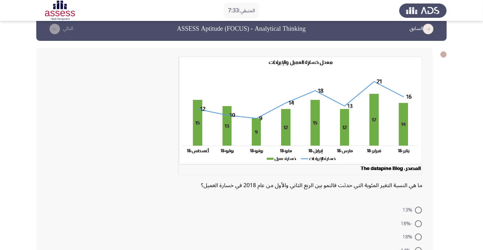
click at [161, 214] on form "13% -18% 18% -14% 9%" at bounding box center [235, 236] width 376 height 67
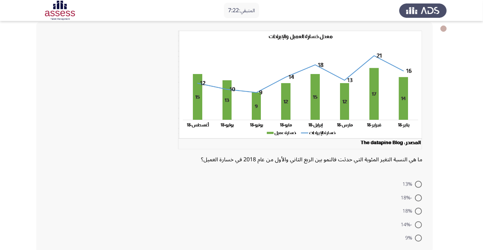
scroll to position [40, 0]
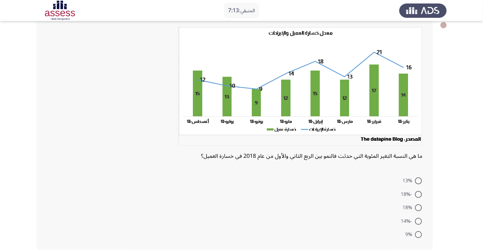
click at [418, 180] on span at bounding box center [418, 180] width 7 height 7
click at [418, 180] on input "13%" at bounding box center [418, 180] width 7 height 7
radio input "true"
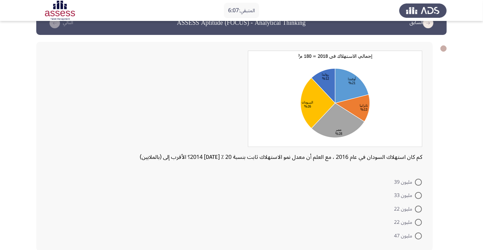
scroll to position [17, 0]
click at [418, 181] on span at bounding box center [418, 182] width 7 height 7
click at [418, 181] on input "مليون 39" at bounding box center [418, 182] width 7 height 7
radio input "true"
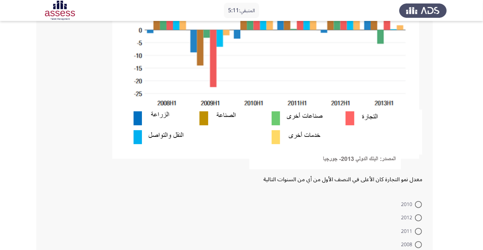
scroll to position [160, 0]
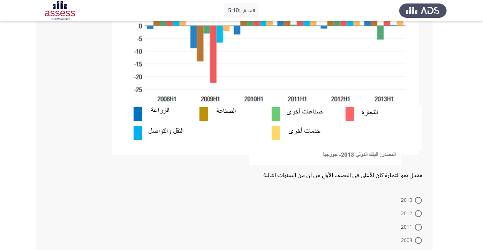
click at [419, 237] on span at bounding box center [418, 240] width 7 height 7
click at [419, 237] on input "2008" at bounding box center [418, 240] width 7 height 7
radio input "true"
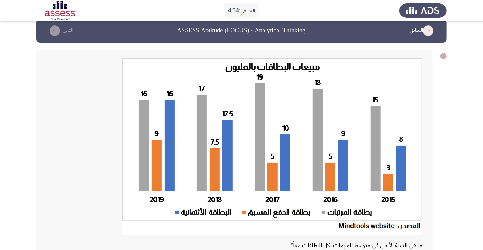
scroll to position [0, 0]
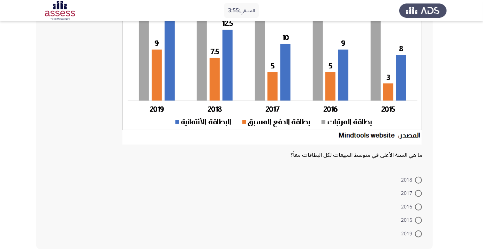
click at [417, 235] on span at bounding box center [418, 233] width 7 height 7
click at [417, 235] on input "2019" at bounding box center [418, 233] width 7 height 7
radio input "true"
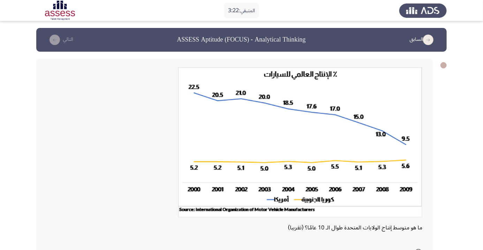
scroll to position [5, 0]
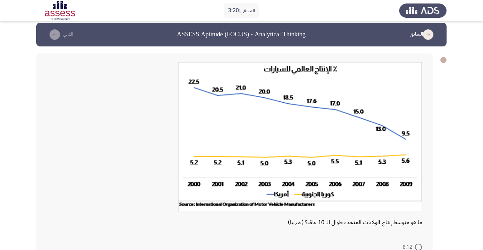
click at [258, 187] on img at bounding box center [300, 137] width 244 height 150
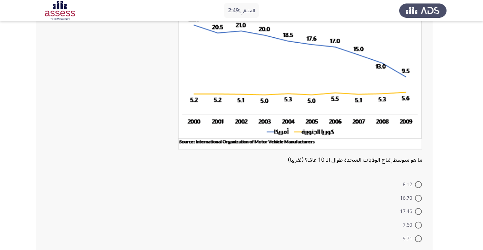
scroll to position [73, 0]
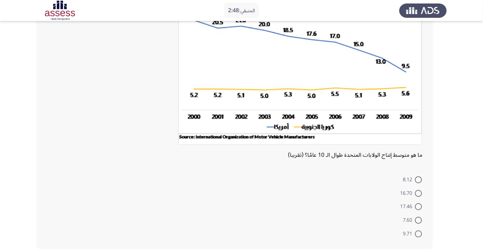
click at [420, 204] on span at bounding box center [418, 206] width 7 height 7
click at [420, 204] on input "17.46" at bounding box center [418, 206] width 7 height 7
radio input "true"
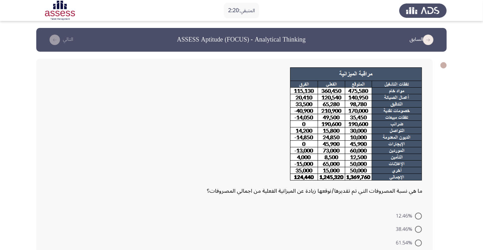
scroll to position [0, 0]
click at [59, 165] on div at bounding box center [235, 126] width 376 height 118
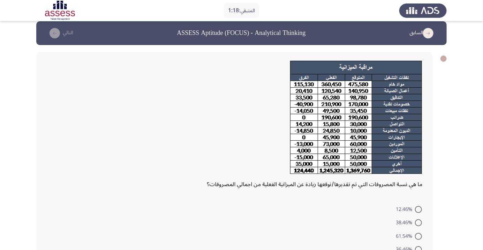
scroll to position [36, 0]
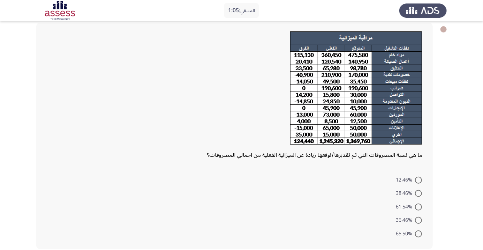
click at [421, 176] on span at bounding box center [418, 179] width 7 height 7
click at [421, 176] on input "12.46%" at bounding box center [418, 179] width 7 height 7
radio input "true"
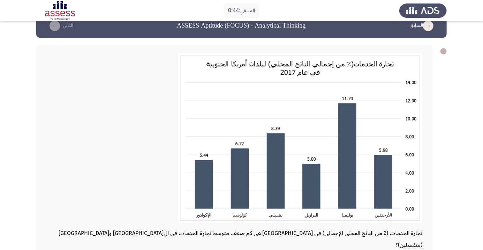
scroll to position [12, 0]
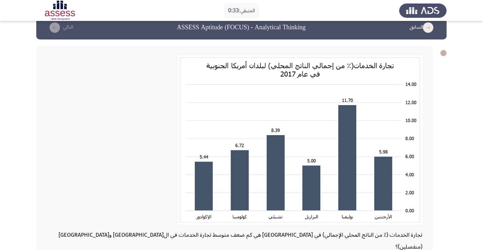
click at [351, 186] on img at bounding box center [300, 139] width 244 height 169
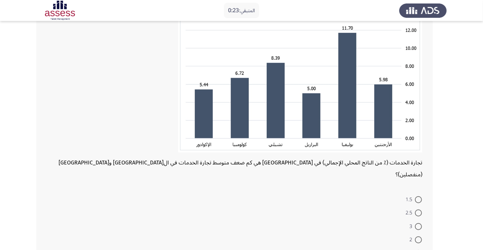
scroll to position [92, 0]
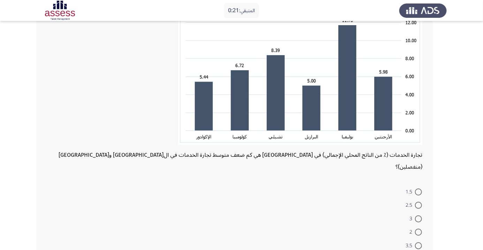
click at [418, 202] on span at bounding box center [418, 205] width 7 height 7
click at [418, 202] on input "2.5" at bounding box center [418, 205] width 7 height 7
radio input "true"
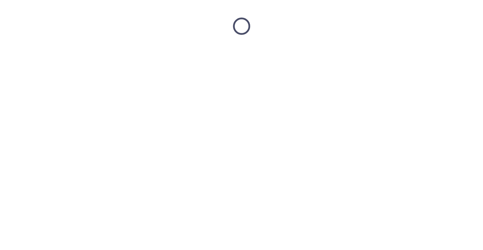
scroll to position [0, 0]
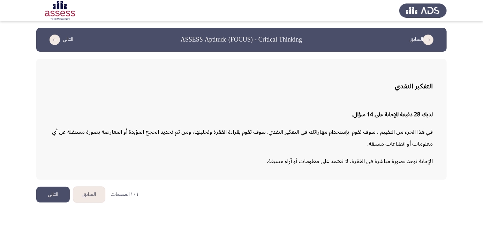
click at [49, 195] on button "التالي" at bounding box center [52, 195] width 33 height 16
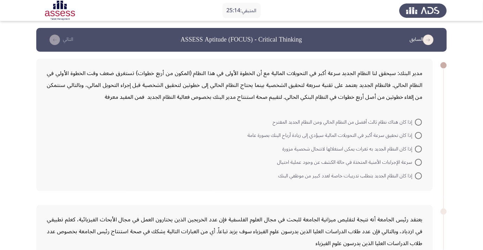
click at [418, 145] on span at bounding box center [418, 148] width 7 height 7
click at [418, 145] on input "إذا كان النظام الجديد به ثغرات يمكن استغلالها لانتحال شخصية مزورة" at bounding box center [418, 148] width 7 height 7
radio input "true"
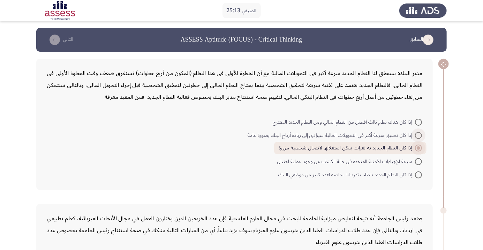
click at [418, 135] on span at bounding box center [418, 135] width 7 height 7
click at [418, 135] on input "إذا كان تحقيق سرعة أكبر في التحويلات المالية سيؤدي إلى زيادة أرباح البنك بصورة …" at bounding box center [418, 135] width 7 height 7
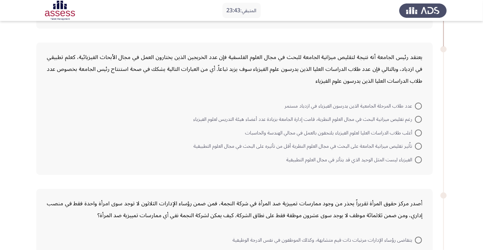
scroll to position [161, 0]
click at [418, 159] on span at bounding box center [418, 160] width 7 height 7
click at [418, 159] on input "الفيزياء ليست المثل الوحيد الذي قد يتأثر في مجال العلوم التطبيقية" at bounding box center [418, 160] width 7 height 7
radio input "true"
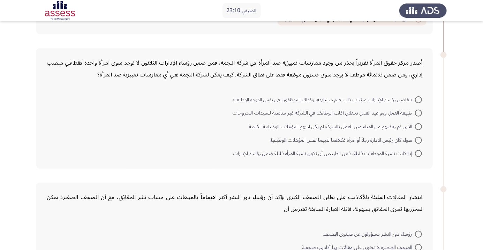
scroll to position [297, 0]
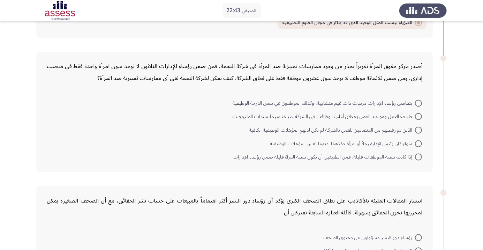
click at [444, 171] on div "أصدر مركز حقوق المرأة تقريراً يحذر من وجود ممارسات تمييزية ضد المرأة في شركة ال…" at bounding box center [241, 112] width 410 height 134
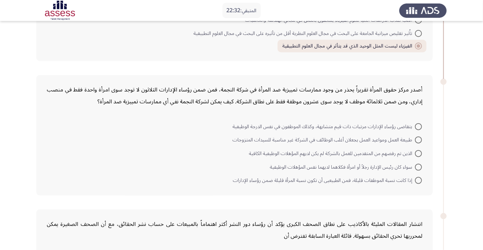
scroll to position [273, 0]
click at [418, 153] on span at bounding box center [418, 153] width 7 height 7
click at [418, 153] on input "الذين تم رفضهم من المتقدمين للعمل بالشركة لم يكن لديهم المؤهلات الوظيفية الكافية" at bounding box center [418, 153] width 7 height 7
radio input "true"
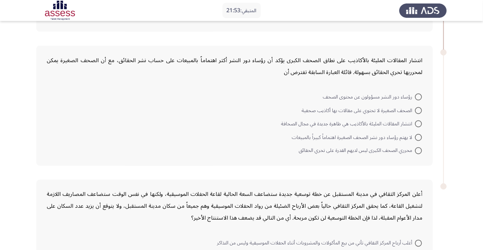
scroll to position [443, 0]
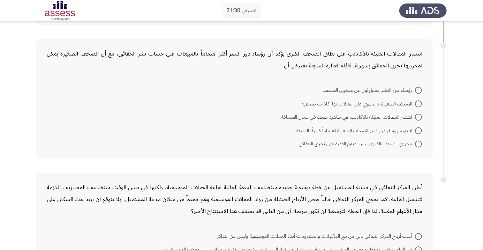
click at [418, 89] on span at bounding box center [418, 90] width 7 height 7
click at [418, 89] on input "رؤساء دور النشر مسؤولون عن محتوى الصحف" at bounding box center [418, 90] width 7 height 7
radio input "true"
click at [418, 89] on span at bounding box center [418, 90] width 7 height 7
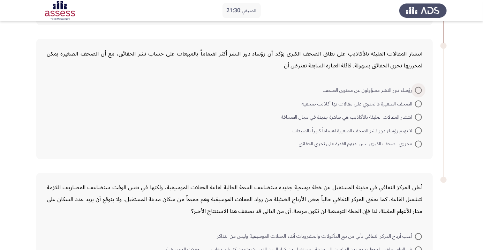
click at [418, 89] on input "رؤساء دور النشر مسؤولون عن محتوى الصحف" at bounding box center [418, 90] width 7 height 7
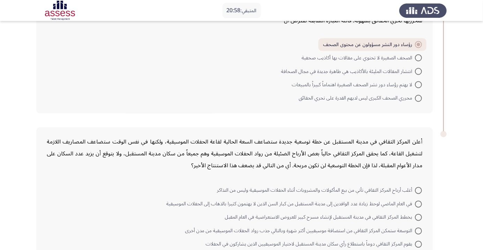
scroll to position [498, 0]
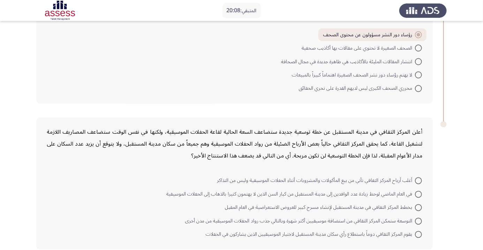
click at [431, 213] on div "أعلن المركز الثقافي في مدينة المستقبل عن خطة توسعية جديدة ستضاعف السعة الحالية …" at bounding box center [234, 184] width 396 height 132
click at [437, 203] on div "أعلن المركز الثقافي في مدينة المستقبل عن خطة توسعية جديدة ستضاعف السعة الحالية …" at bounding box center [241, 184] width 410 height 146
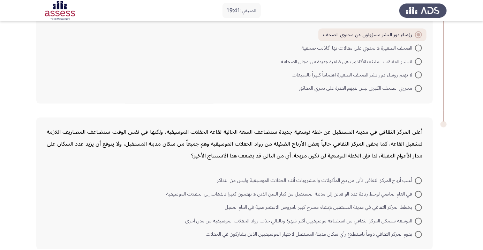
click at [418, 220] on span at bounding box center [418, 221] width 7 height 7
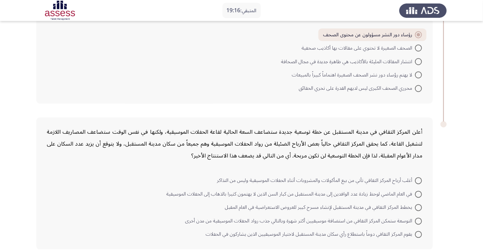
click at [418, 220] on input "التوسعة ستمكن المركز الثقافي من استضافة موسيقيين أكثر شهرة وبالتالي جذب رواد ال…" at bounding box center [418, 221] width 7 height 7
radio input "true"
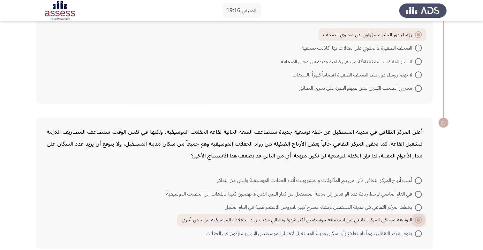
scroll to position [497, 0]
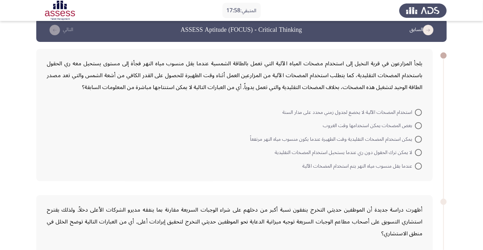
scroll to position [9, 0]
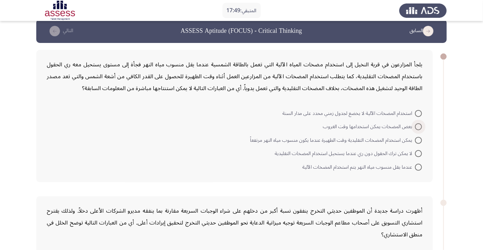
click at [420, 125] on span at bounding box center [418, 126] width 7 height 7
click at [420, 125] on input "بعض المضخات يمكن استخدامها وقت الغروب" at bounding box center [418, 126] width 7 height 7
radio input "true"
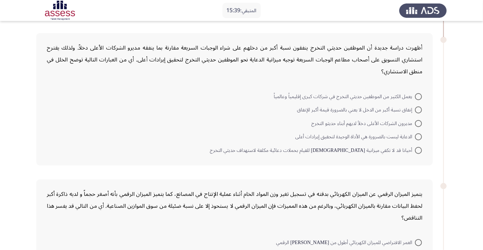
scroll to position [174, 0]
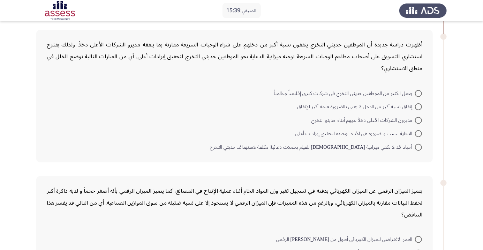
click at [418, 146] on span at bounding box center [418, 147] width 7 height 7
click at [418, 146] on input "أحيانا قد لا تكفي ميزانية [DEMOGRAPHIC_DATA] للقيام بحملات دعائية مكلفة لاستهدا…" at bounding box center [418, 147] width 7 height 7
radio input "true"
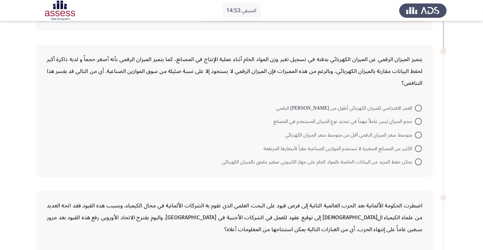
scroll to position [319, 0]
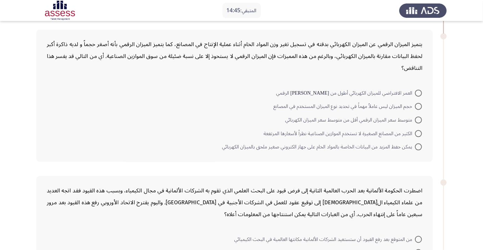
click at [418, 92] on span at bounding box center [418, 93] width 7 height 7
click at [418, 92] on input "العمر الافتراضي للميزان الكهربائي أطول من [PERSON_NAME] الرقمي" at bounding box center [418, 93] width 7 height 7
radio input "true"
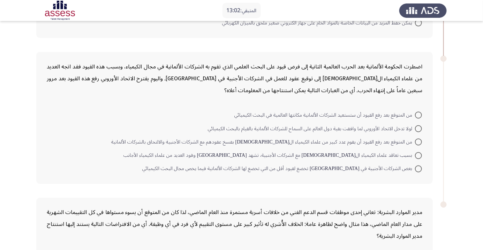
scroll to position [442, 0]
click at [418, 114] on span at bounding box center [418, 115] width 7 height 7
click at [418, 114] on input "من المتوقع بعد رفع القيود أن ستستعيد الشركات الألمانية مكانتها العالمية في البح…" at bounding box center [418, 115] width 7 height 7
radio input "true"
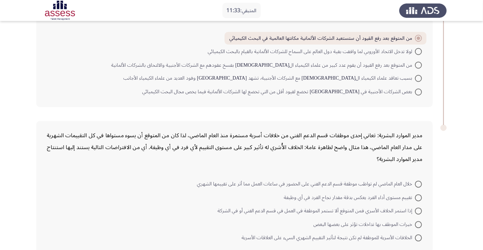
scroll to position [522, 0]
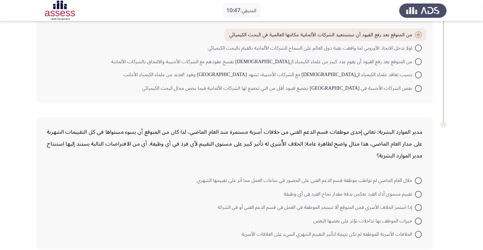
click at [418, 206] on span at bounding box center [418, 207] width 7 height 7
click at [418, 206] on input "إذا استمر الخلاف الأسري فمن المتوقع ألا تستمر الموظفة في العمل في قسم الدعم الف…" at bounding box center [418, 207] width 7 height 7
radio input "true"
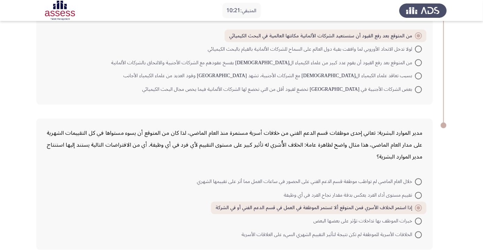
click at [418, 180] on span at bounding box center [418, 181] width 7 height 7
click at [418, 180] on input "خلال العام الماضي لم تواظب موظفة قسم الدعم الفني على الحضور في ساعات العمل مما …" at bounding box center [418, 181] width 7 height 7
radio input "true"
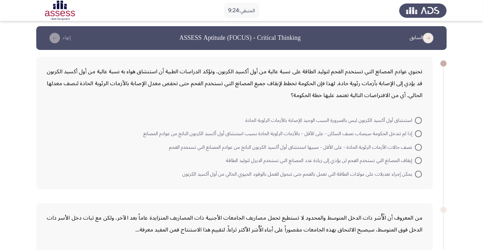
scroll to position [0, 0]
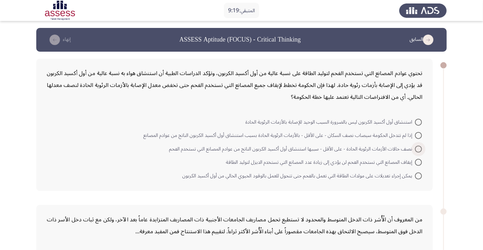
click at [416, 150] on span at bounding box center [418, 148] width 7 height 7
click at [416, 150] on input "نصف حالات الأزمات الرئوية الحادة - على الأقل - سببها استنشاق أول أكسيد الكربون …" at bounding box center [418, 148] width 7 height 7
radio input "true"
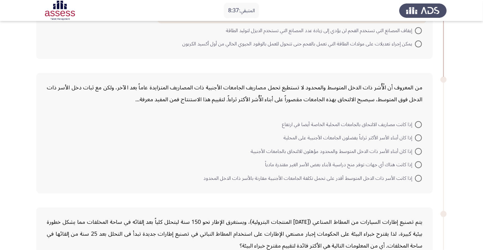
scroll to position [131, 0]
click at [418, 137] on span at bounding box center [418, 137] width 7 height 7
click at [418, 137] on input "إذا كان أبناء الأسر الأكثر ثراءاً يفضلون الجامعات الأجنبية على المحلية" at bounding box center [418, 137] width 7 height 7
radio input "true"
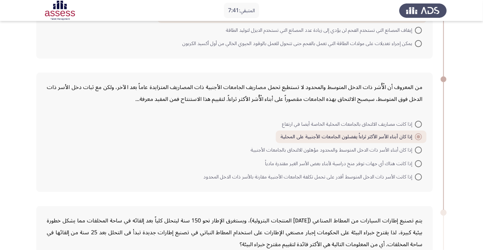
scroll to position [134, 0]
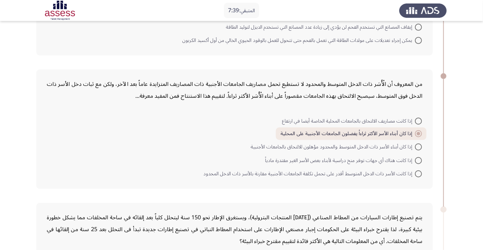
click at [418, 120] on span at bounding box center [418, 121] width 7 height 7
click at [418, 120] on input "إذا كانت مصاريف الالتحاق بالجامعات المحلية الخاصة أيضا في ارتفاع" at bounding box center [418, 121] width 7 height 7
radio input "true"
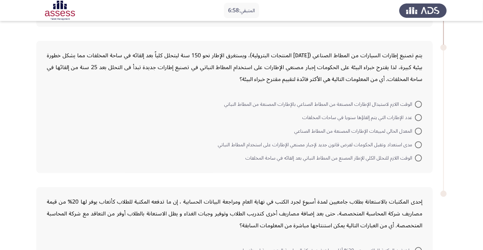
scroll to position [300, 0]
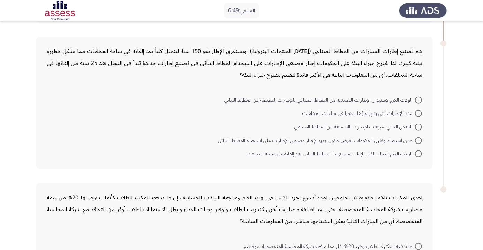
click at [415, 112] on span at bounding box center [418, 113] width 7 height 7
click at [415, 112] on input "عدد الإطارات التي يتم إلقاؤها سنويا في ساحات المخلفات" at bounding box center [418, 113] width 7 height 7
radio input "true"
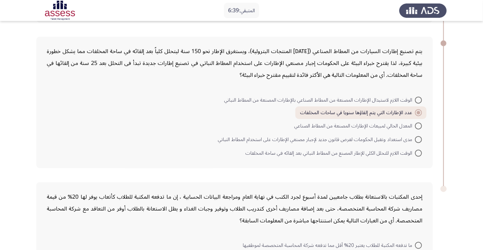
click at [416, 138] on span at bounding box center [418, 139] width 7 height 7
click at [416, 138] on input "مدى استعداد وتقبل الحكومات لفرض قانون جديد لإجبار مصنعي الإطارات على استخدام ال…" at bounding box center [418, 139] width 7 height 7
radio input "true"
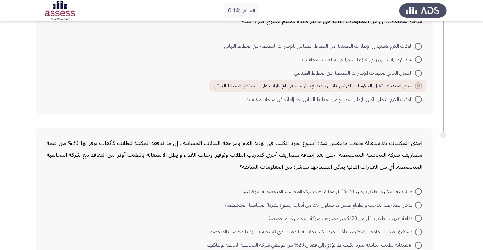
scroll to position [365, 0]
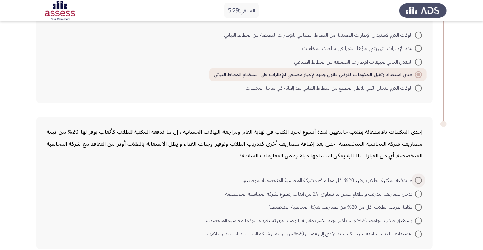
click at [418, 179] on span at bounding box center [418, 180] width 7 height 7
click at [418, 179] on input "ما تدفعه المكتبة للطلاب يعتبر 20% أقل مما تدفعه شركة المحاسبة المتخصصة لموظفيها" at bounding box center [418, 180] width 7 height 7
radio input "true"
